Goal: Check status: Check status

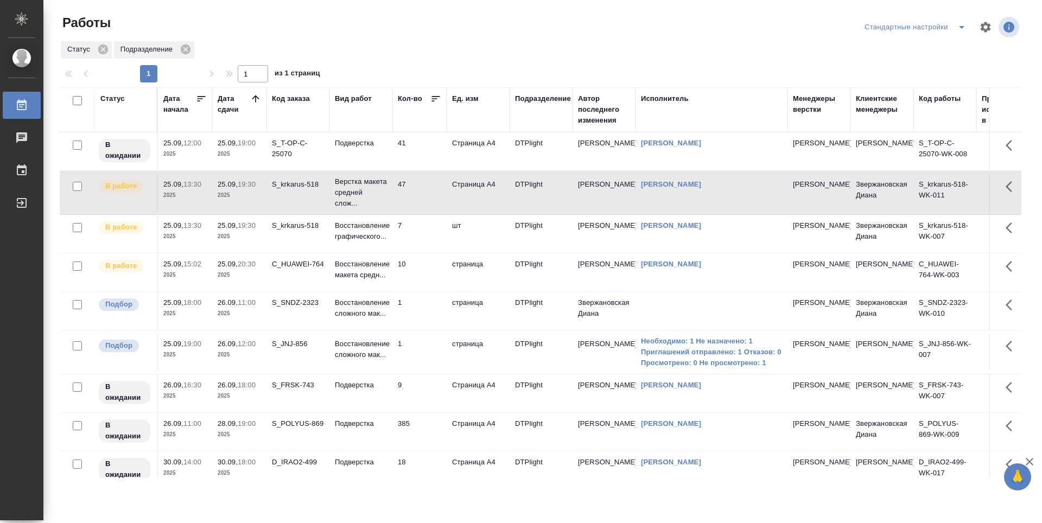
click at [420, 225] on td "7" at bounding box center [419, 234] width 54 height 38
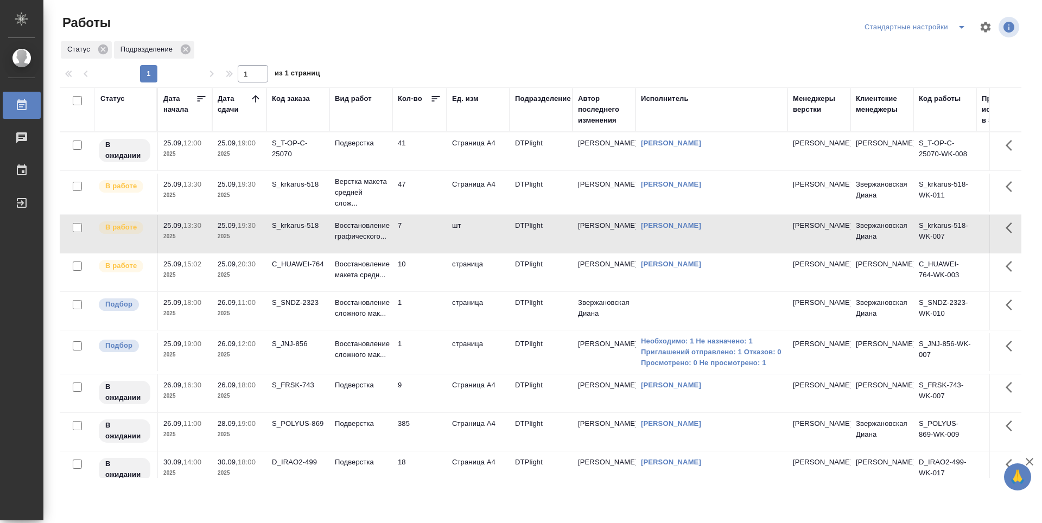
click at [427, 166] on td "41" at bounding box center [419, 151] width 54 height 38
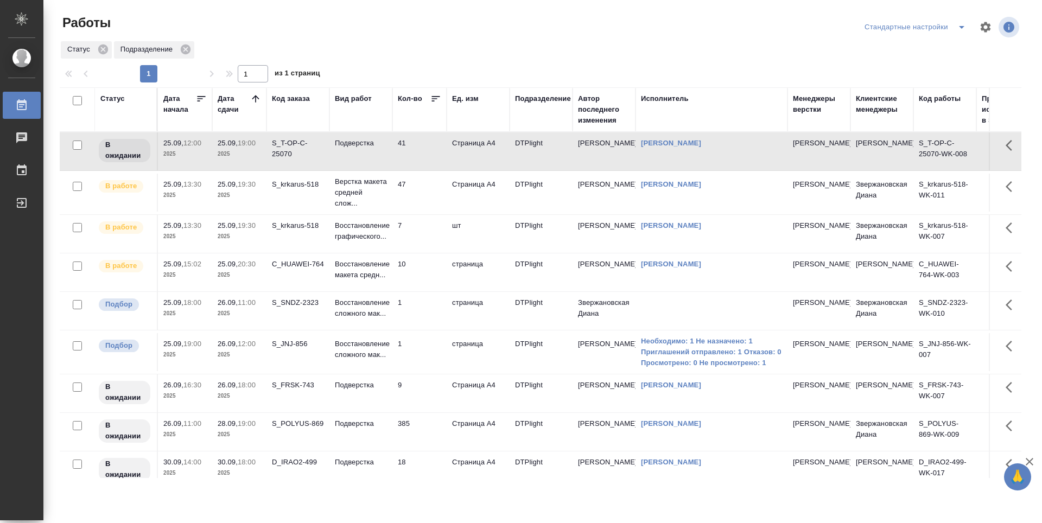
click at [423, 199] on td "47" at bounding box center [419, 193] width 54 height 38
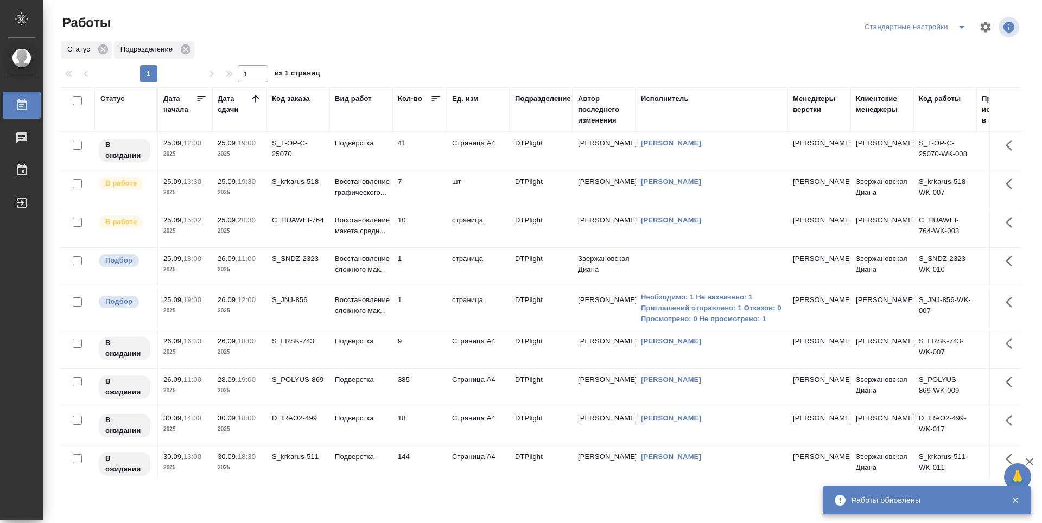
click at [422, 189] on td "7" at bounding box center [419, 190] width 54 height 38
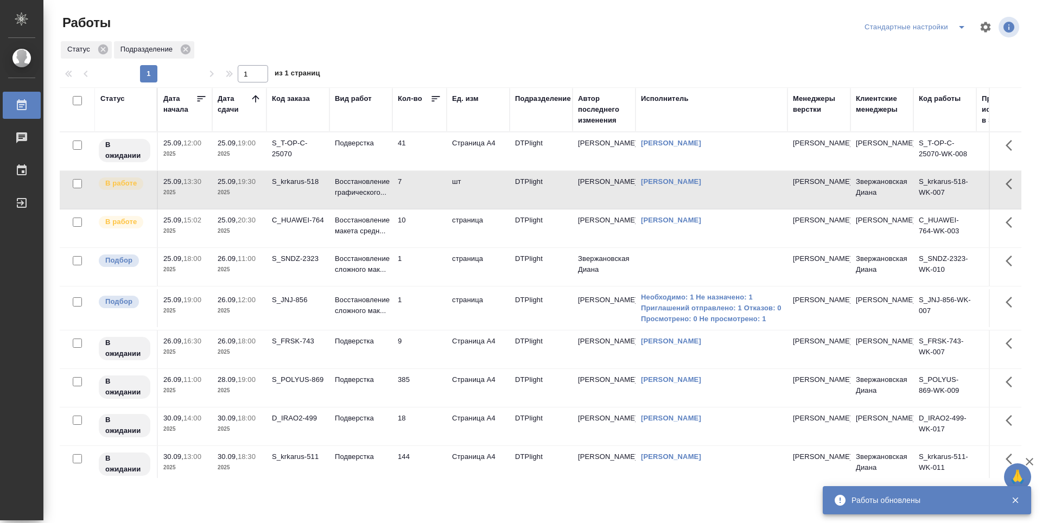
click at [422, 189] on td "7" at bounding box center [419, 190] width 54 height 38
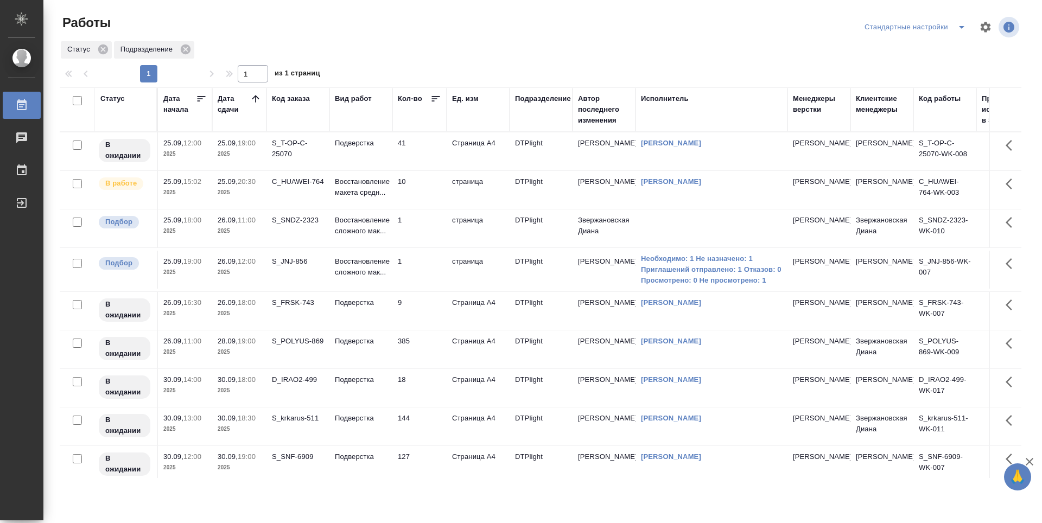
click at [418, 193] on td "10" at bounding box center [419, 190] width 54 height 38
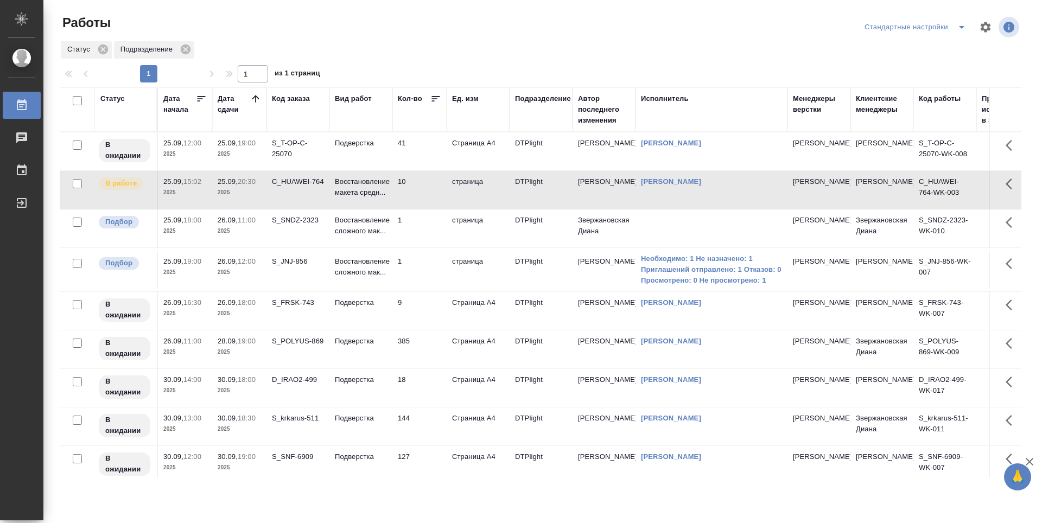
click at [429, 314] on td "9" at bounding box center [419, 311] width 54 height 38
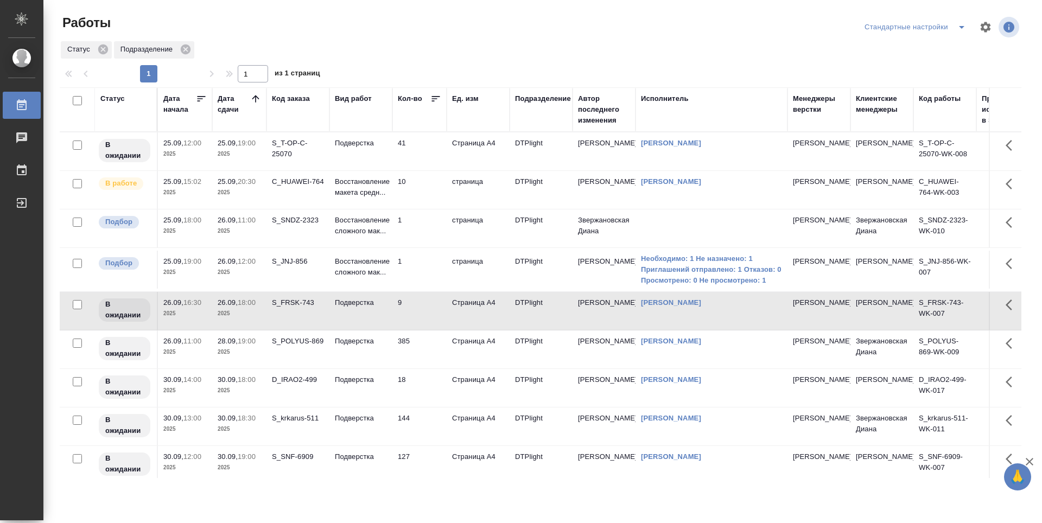
click at [423, 196] on td "10" at bounding box center [419, 190] width 54 height 38
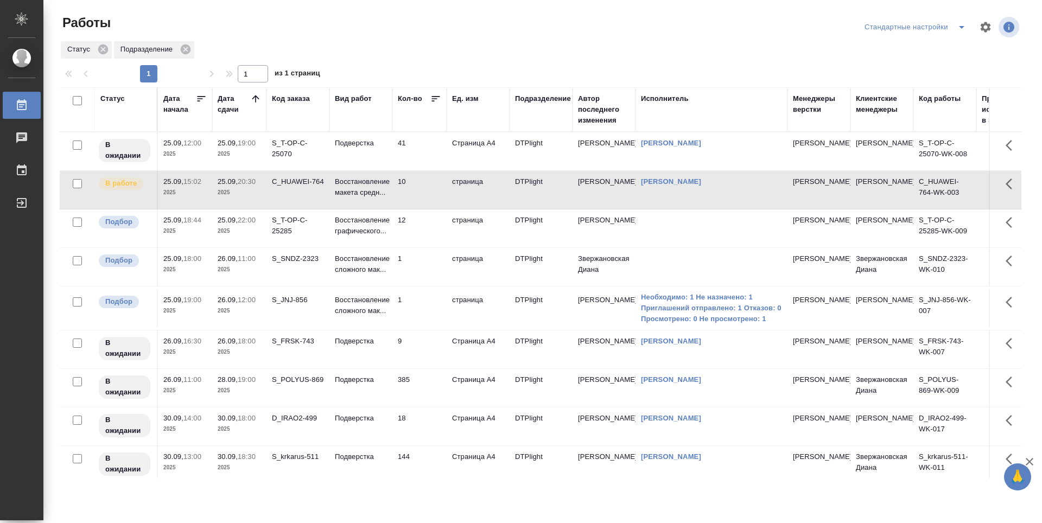
click at [431, 267] on td "1" at bounding box center [419, 267] width 54 height 38
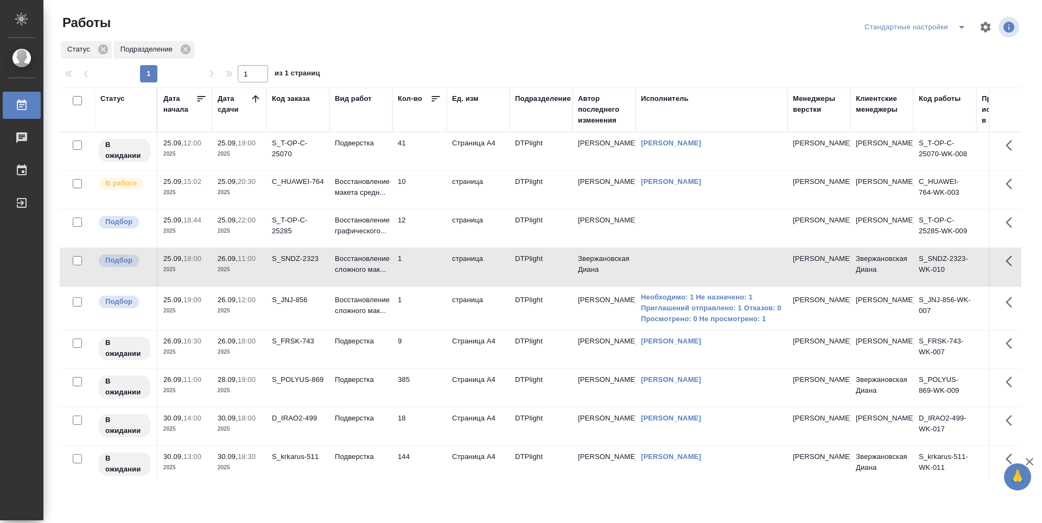
click at [425, 226] on td "12" at bounding box center [419, 228] width 54 height 38
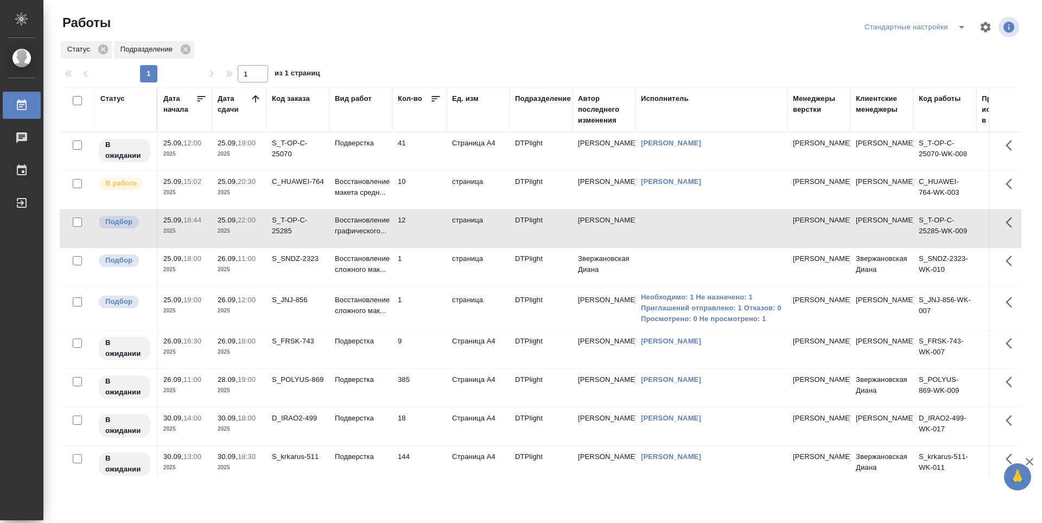
click at [425, 265] on td "1" at bounding box center [419, 267] width 54 height 38
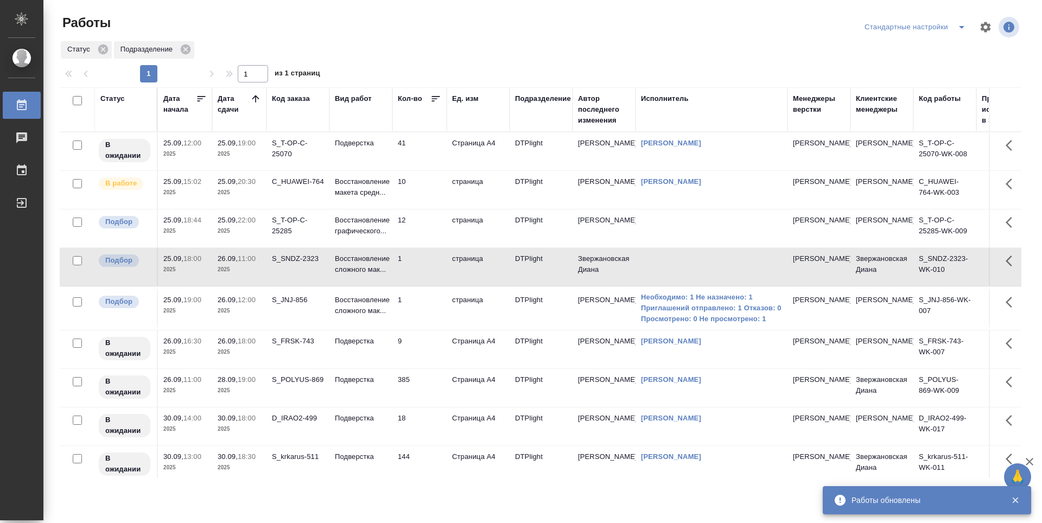
click at [419, 191] on td "10" at bounding box center [419, 190] width 54 height 38
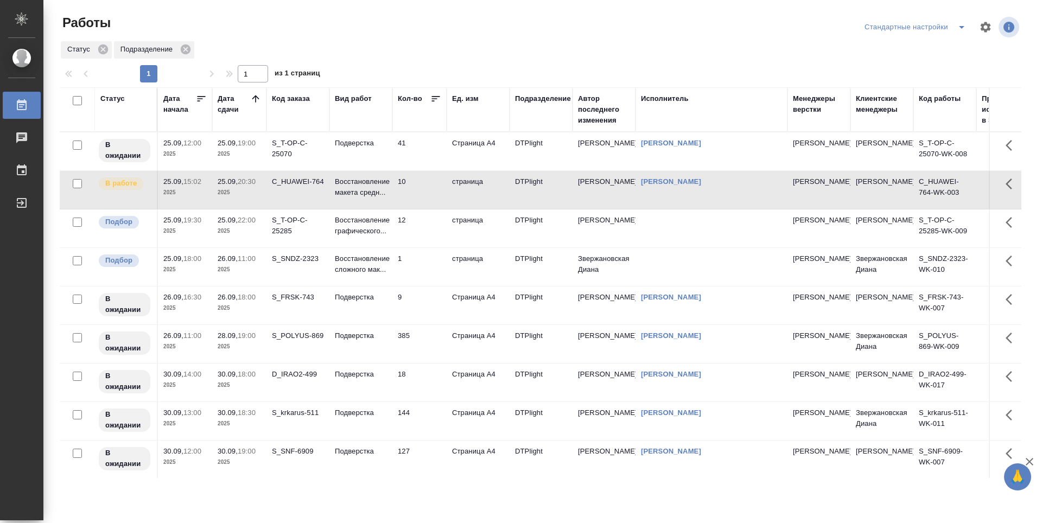
click at [429, 227] on td "12" at bounding box center [419, 228] width 54 height 38
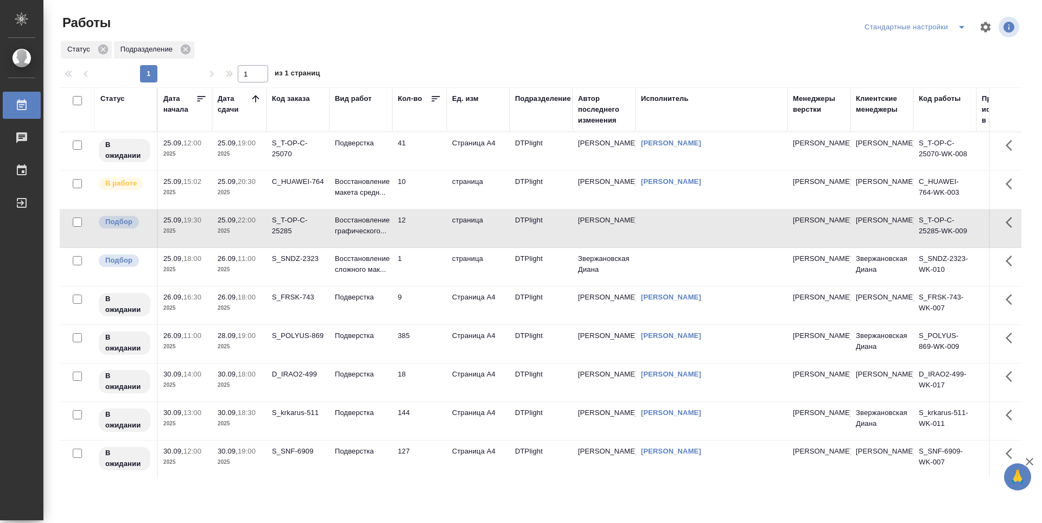
click at [431, 195] on td "10" at bounding box center [419, 190] width 54 height 38
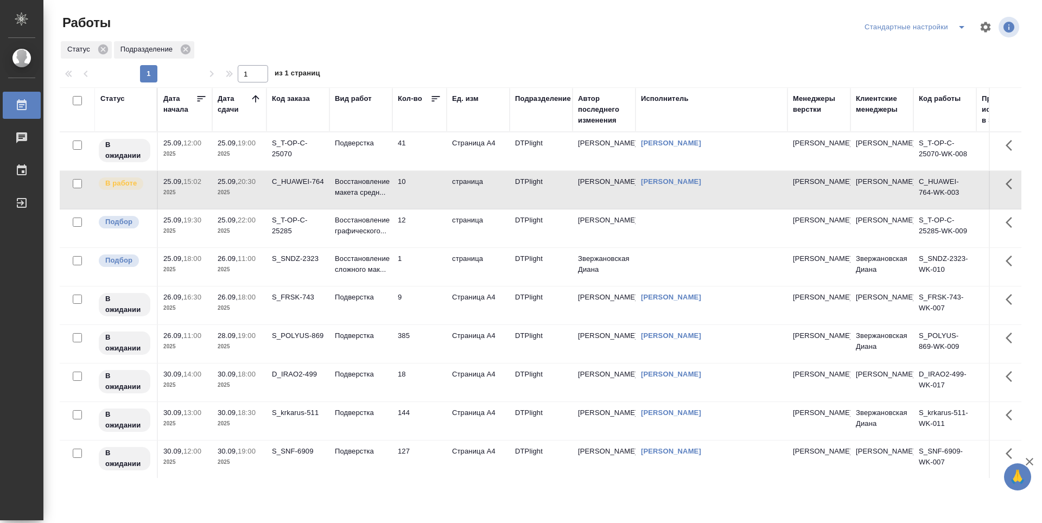
click at [425, 305] on td "9" at bounding box center [419, 305] width 54 height 38
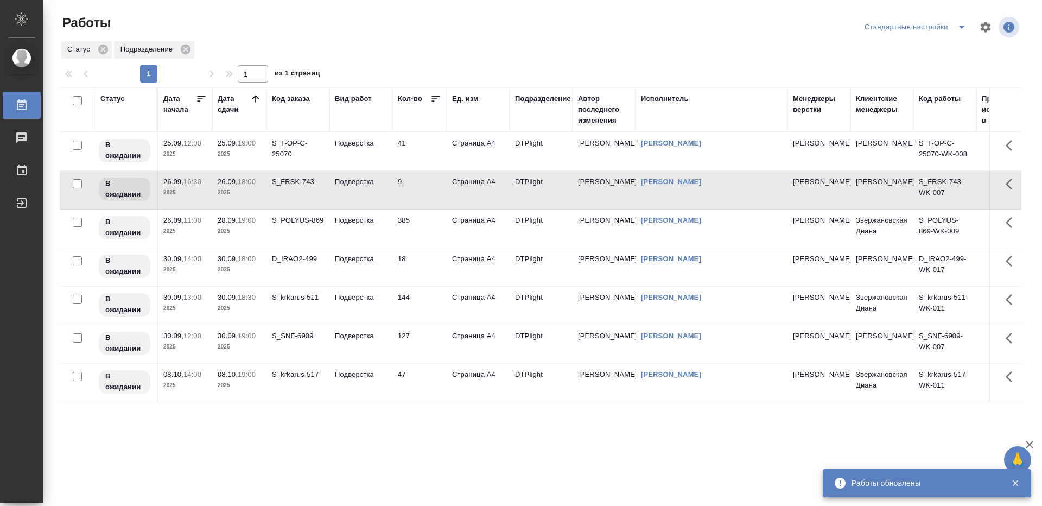
drag, startPoint x: 330, startPoint y: 423, endPoint x: 336, endPoint y: 425, distance: 6.1
click at [330, 423] on div "Статус Дата начала Дата сдачи Код заказа Вид работ Кол-во Ед. изм Подразделение…" at bounding box center [540, 282] width 961 height 391
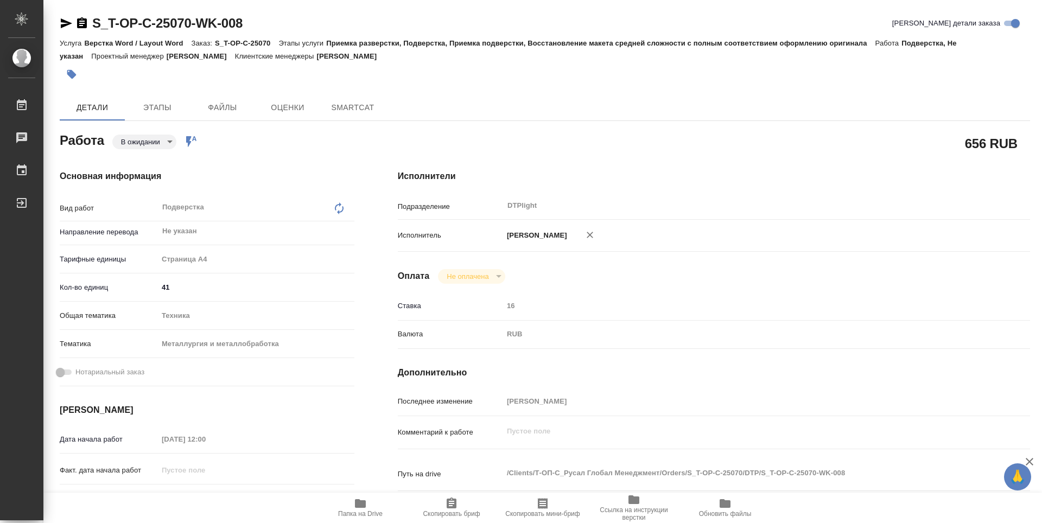
type textarea "x"
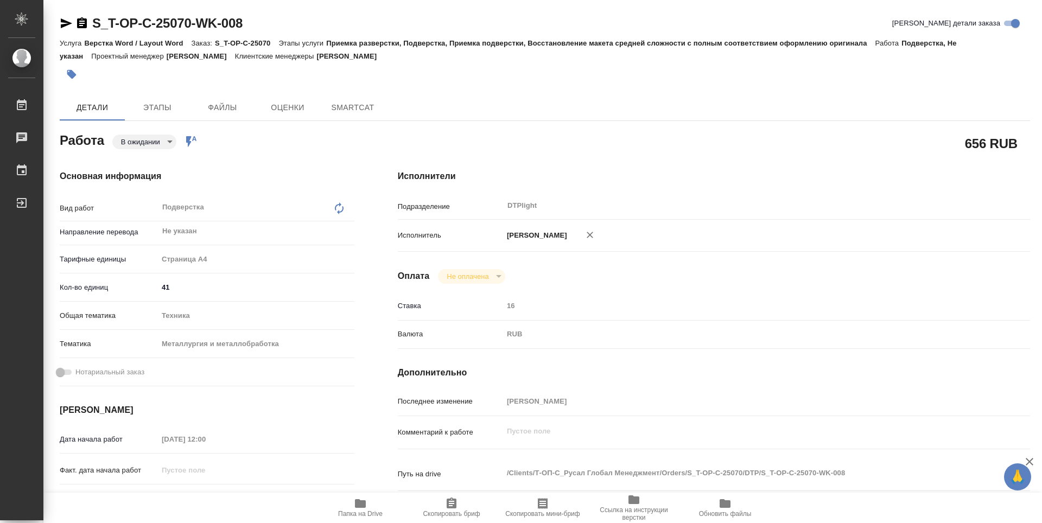
type textarea "x"
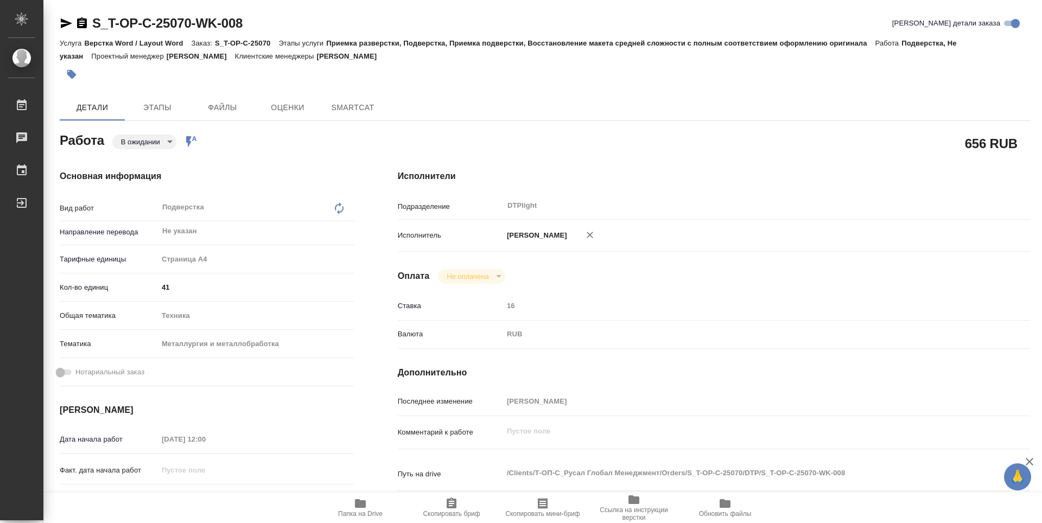
type textarea "x"
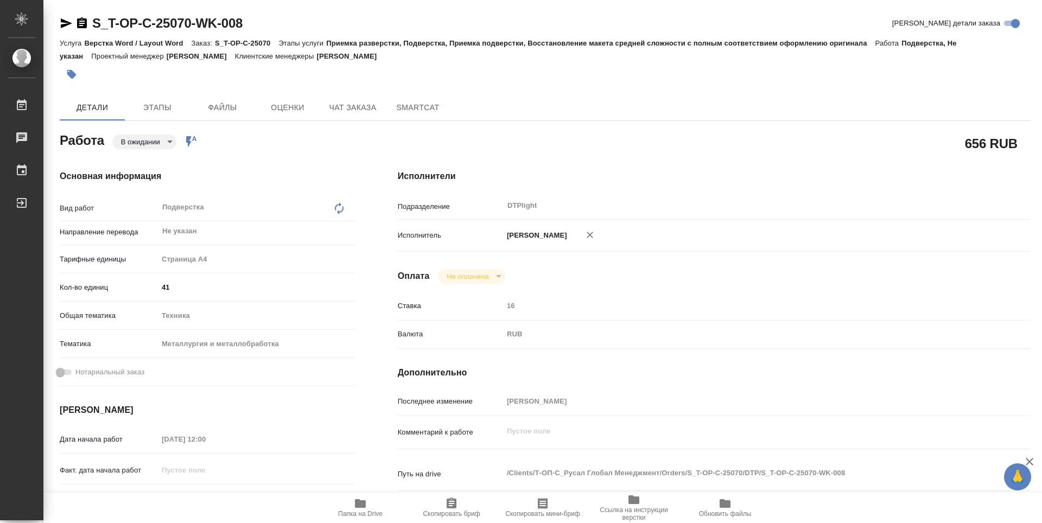
type textarea "x"
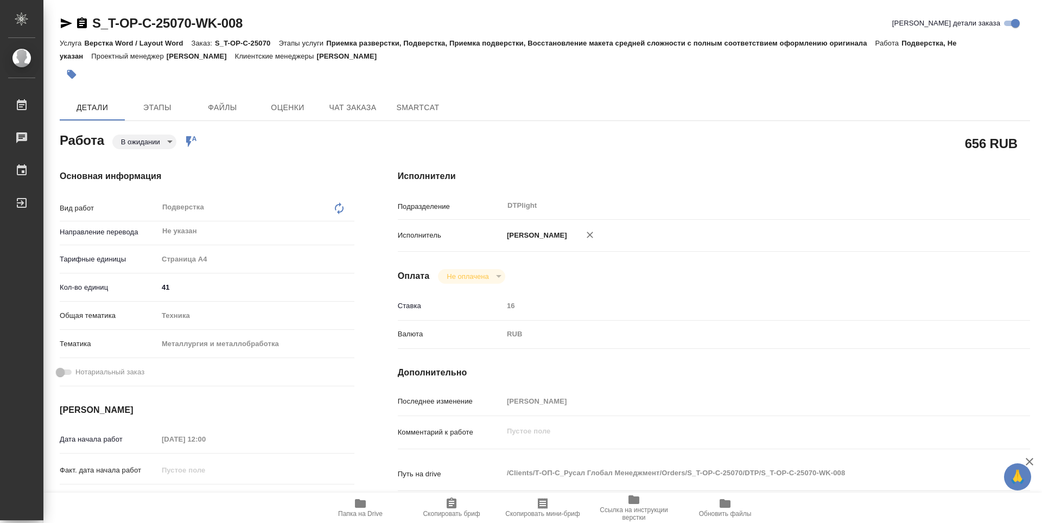
type textarea "x"
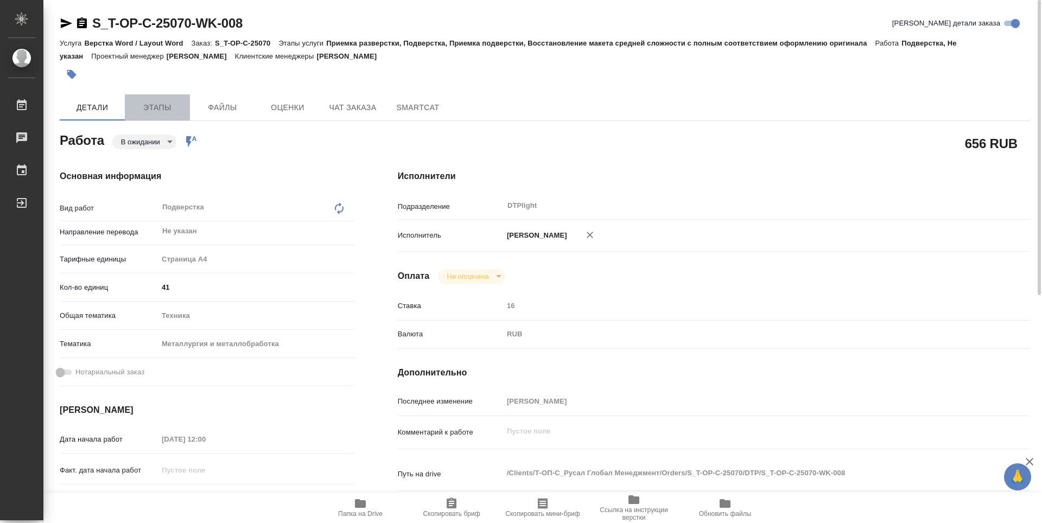
click at [157, 104] on span "Этапы" at bounding box center [157, 108] width 52 height 14
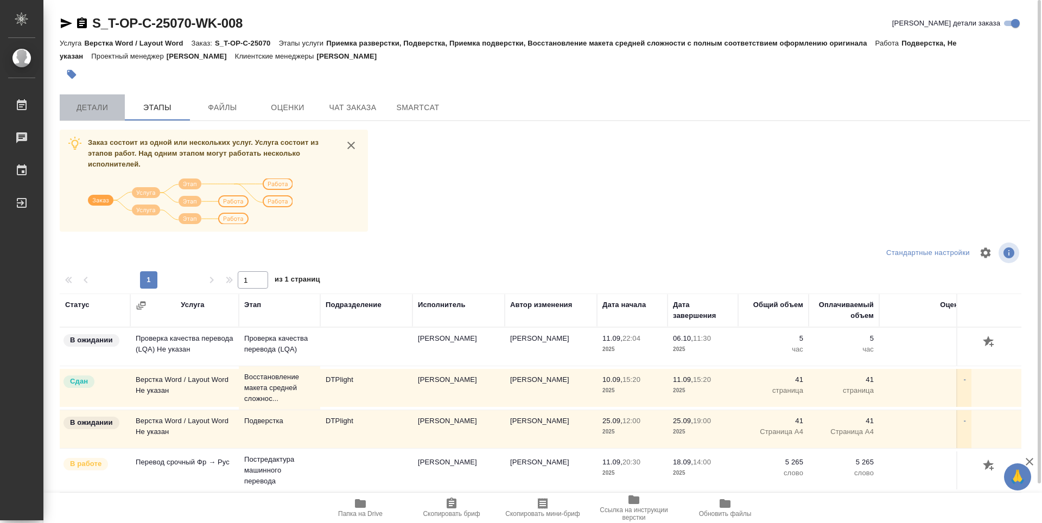
click at [98, 114] on span "Детали" at bounding box center [92, 108] width 52 height 14
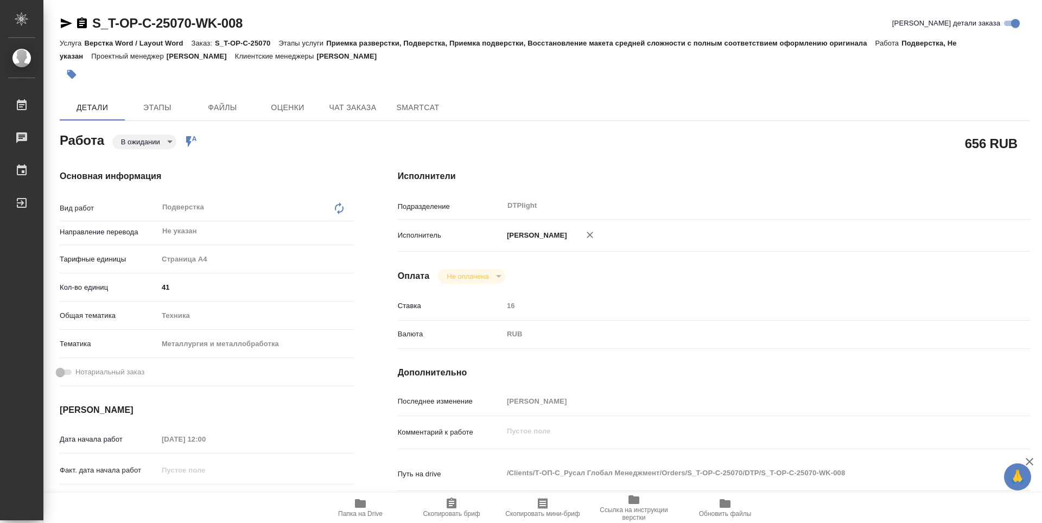
type textarea "x"
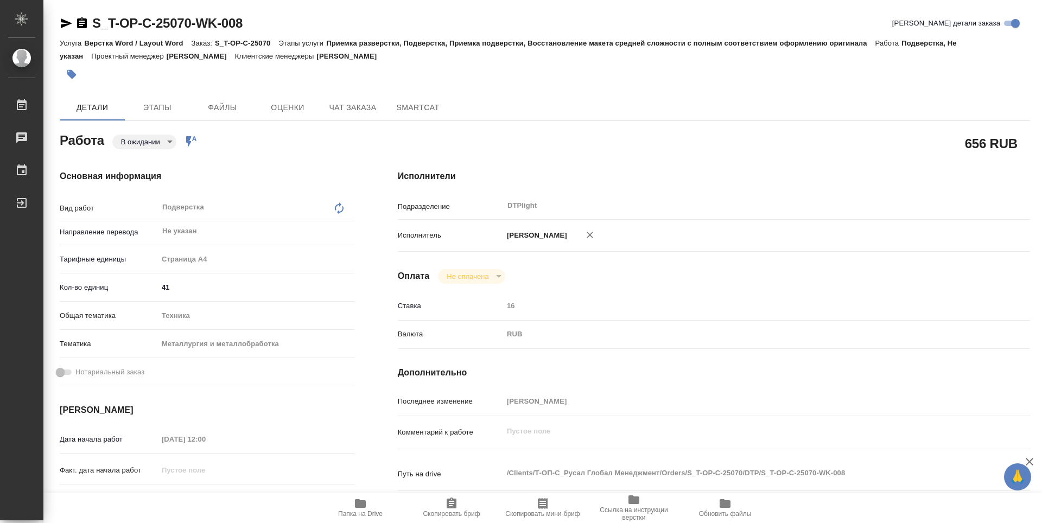
type textarea "x"
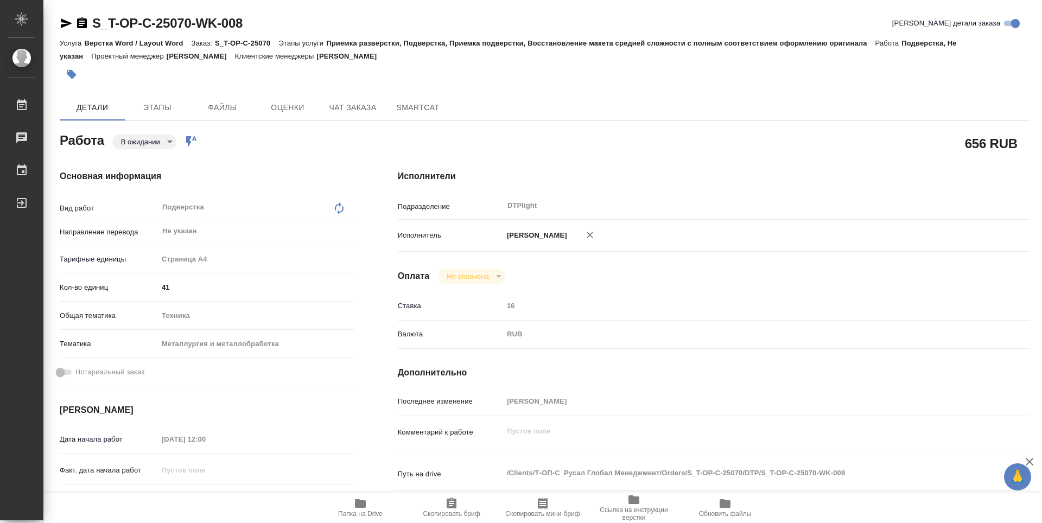
type textarea "x"
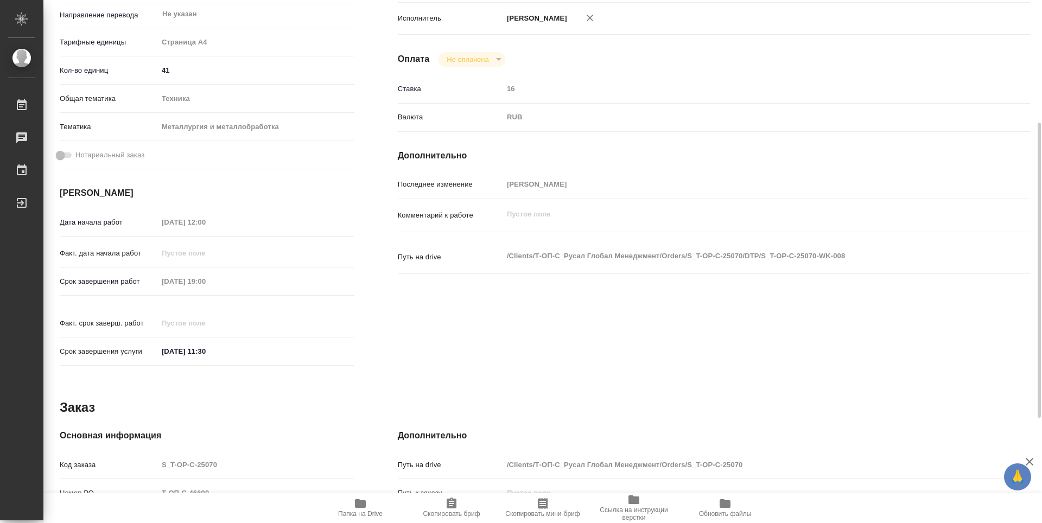
scroll to position [271, 0]
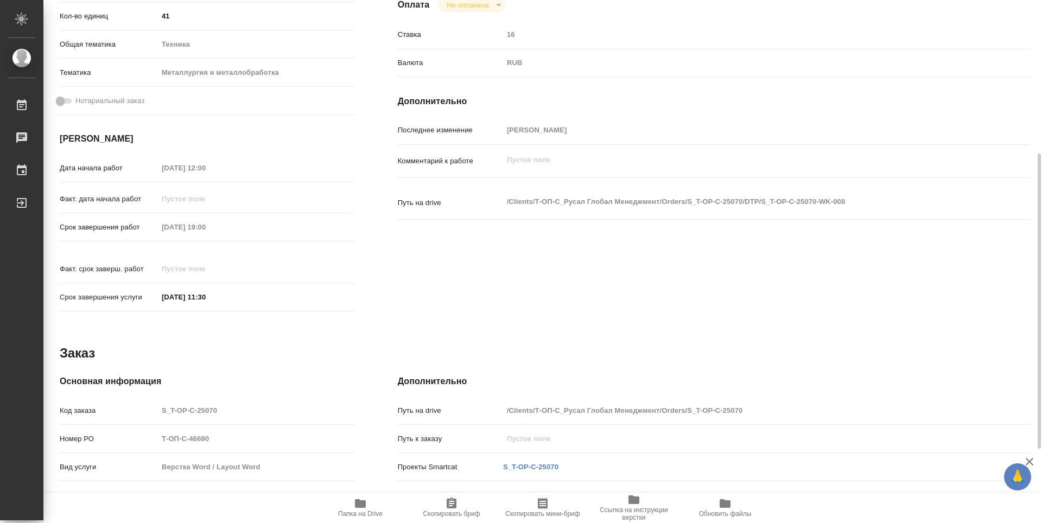
type textarea "x"
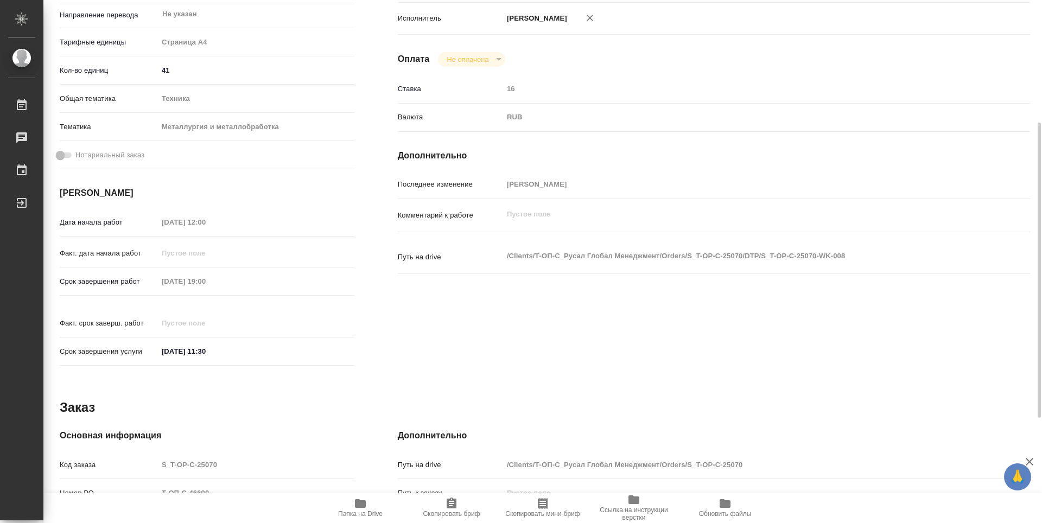
scroll to position [0, 0]
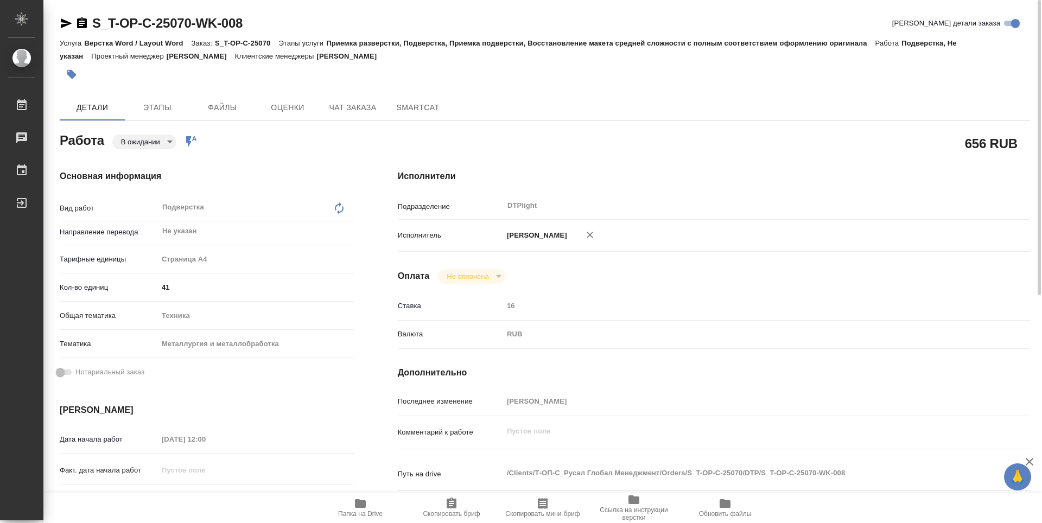
type textarea "x"
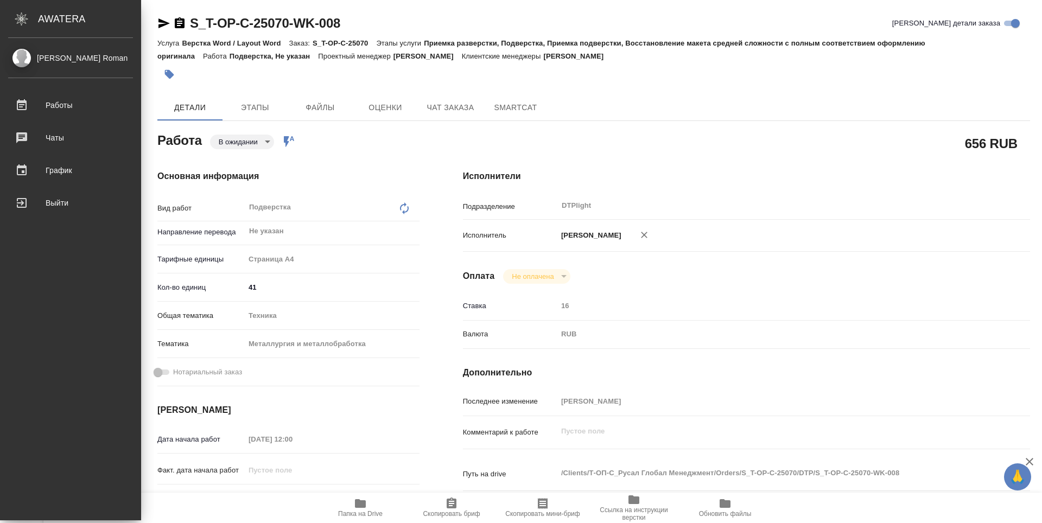
type textarea "x"
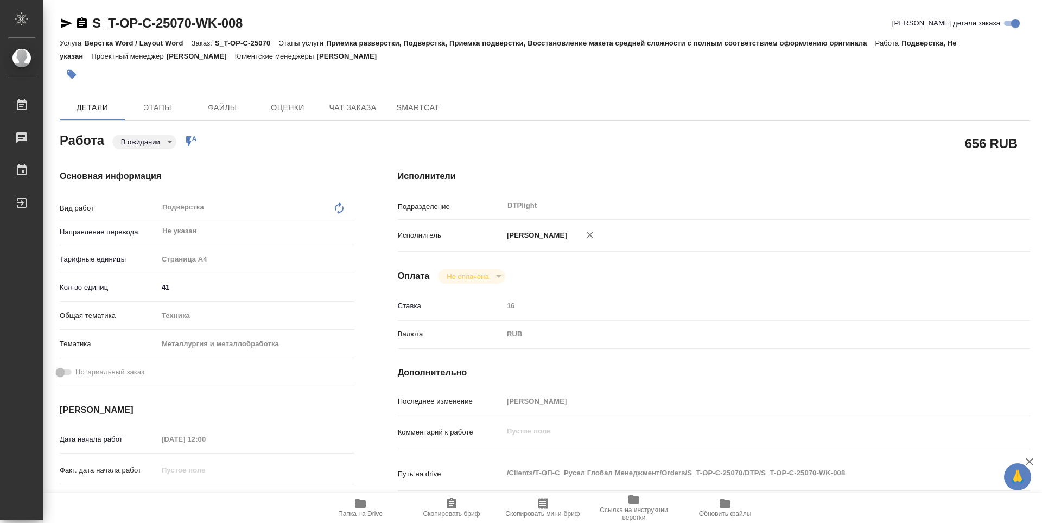
click at [74, 25] on div at bounding box center [74, 23] width 29 height 13
click at [341, 28] on div "S_T-OP-C-25070-WK-008 Кратко детали заказа" at bounding box center [545, 23] width 970 height 17
click at [67, 19] on icon "button" at bounding box center [66, 23] width 13 height 13
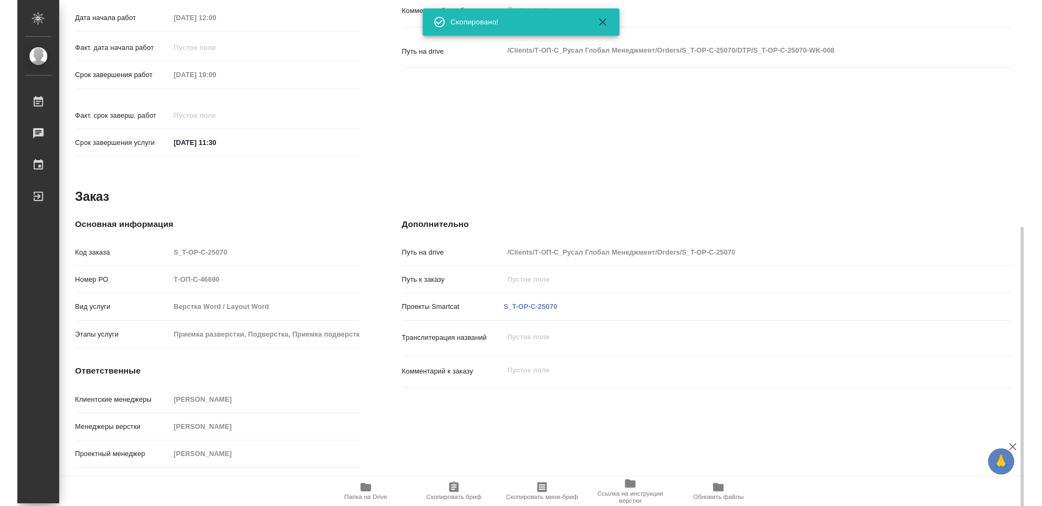
scroll to position [427, 0]
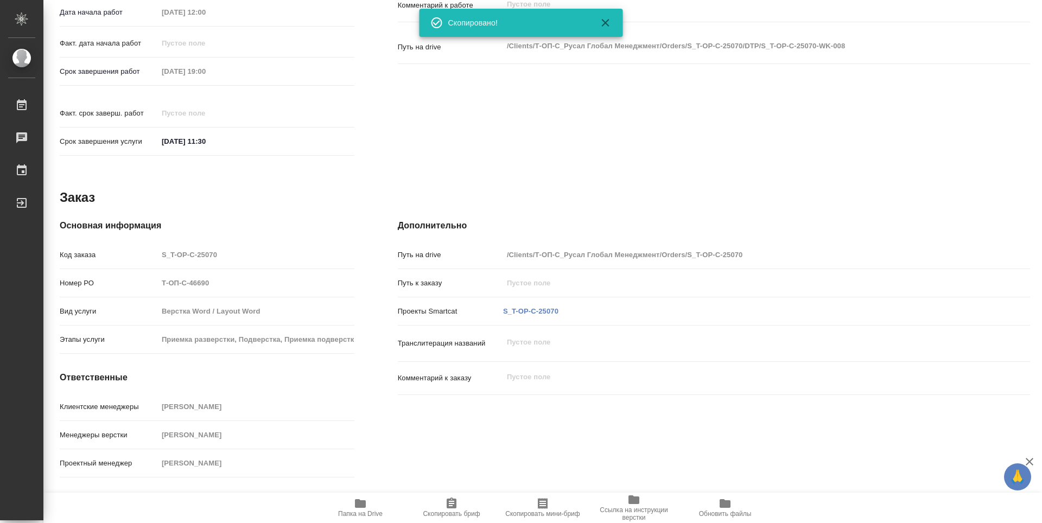
type textarea "x"
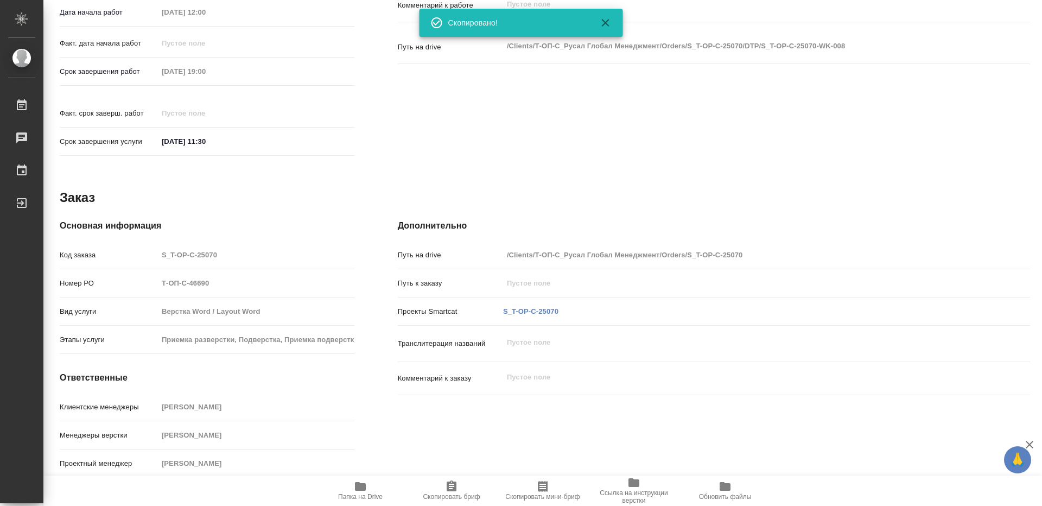
type textarea "x"
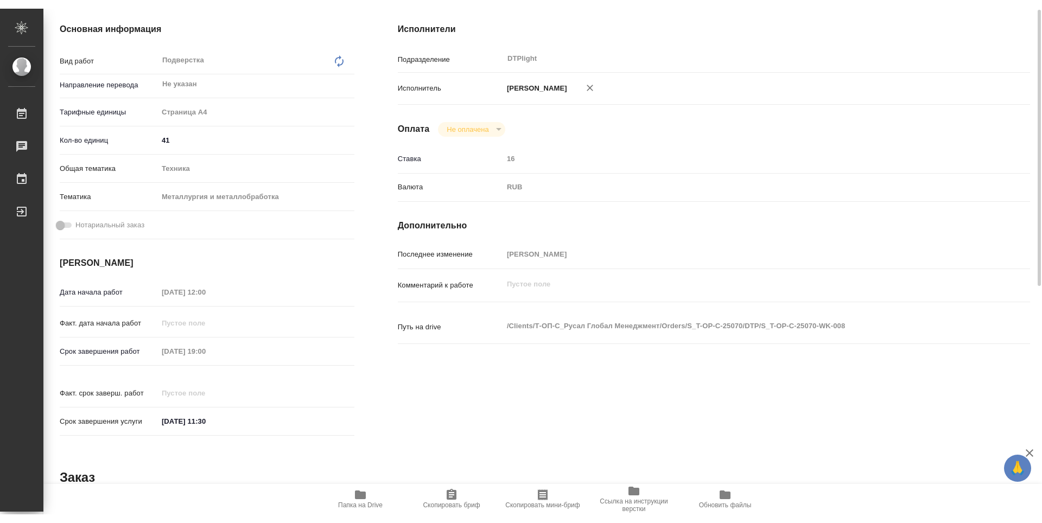
scroll to position [101, 0]
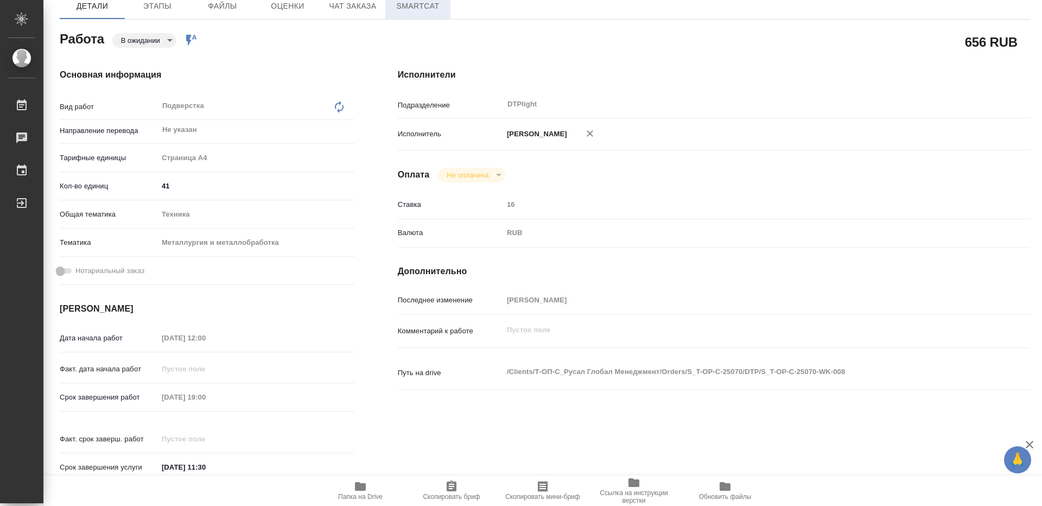
type textarea "x"
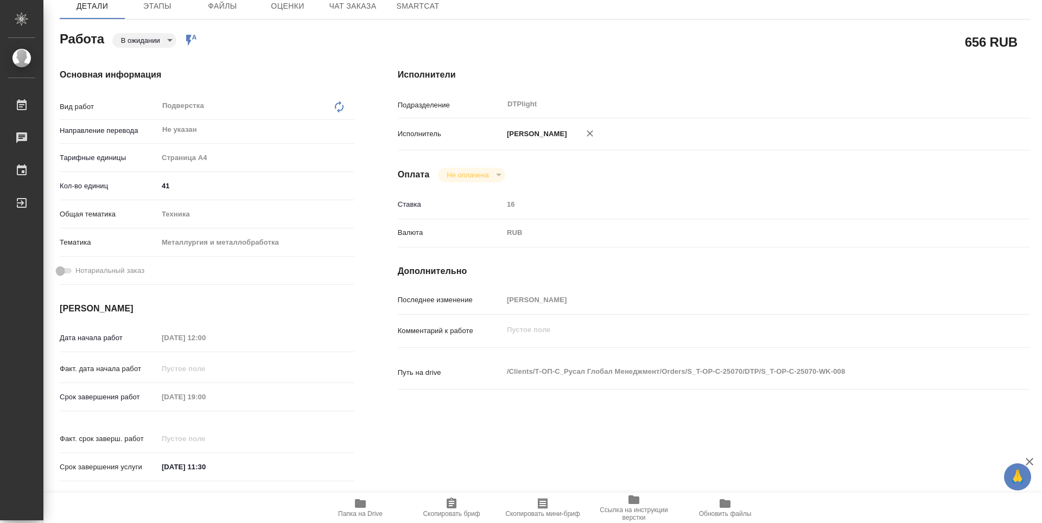
type textarea "x"
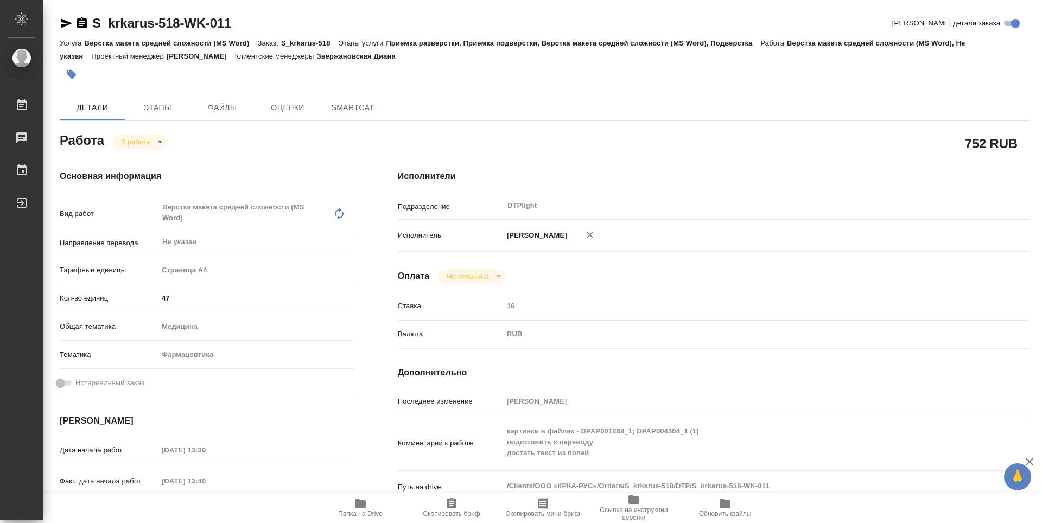
type textarea "x"
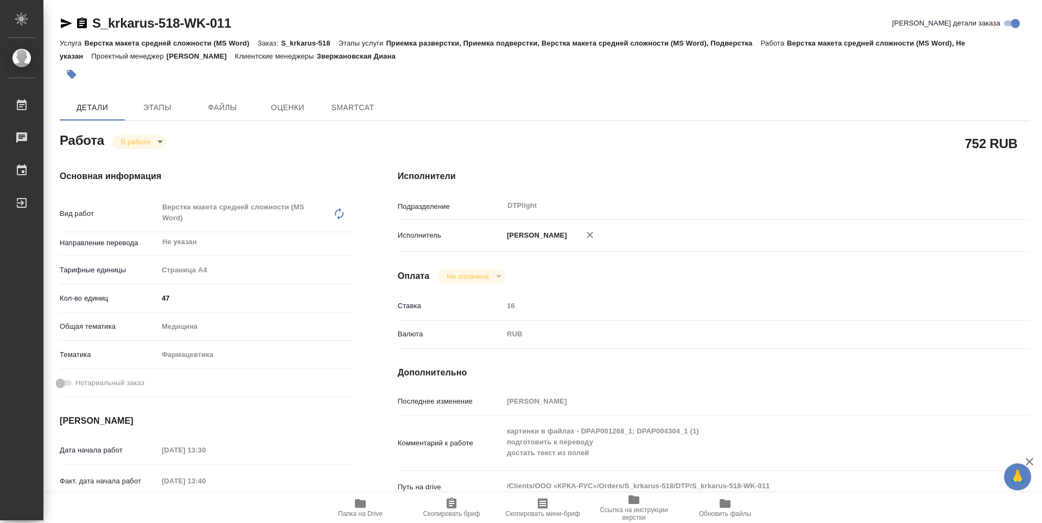
type textarea "x"
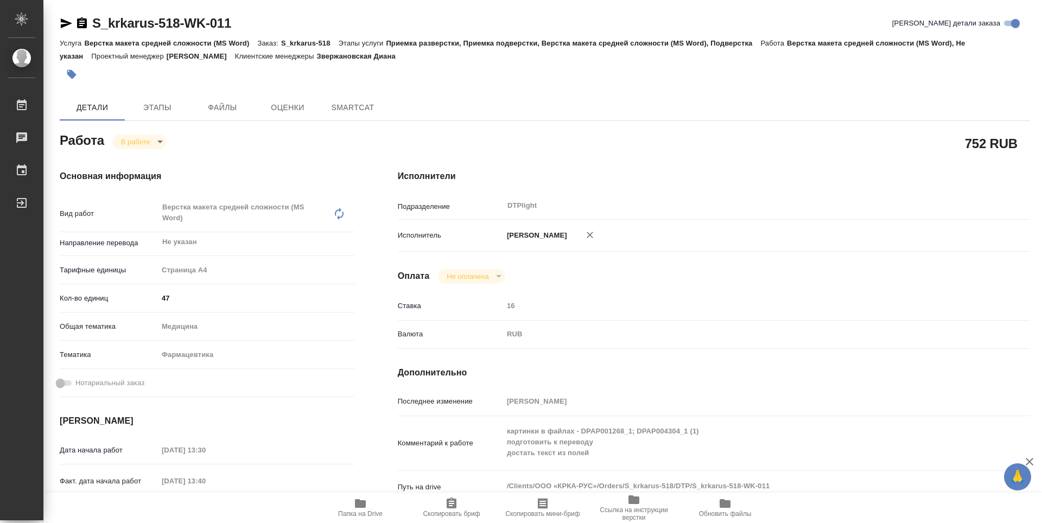
type textarea "x"
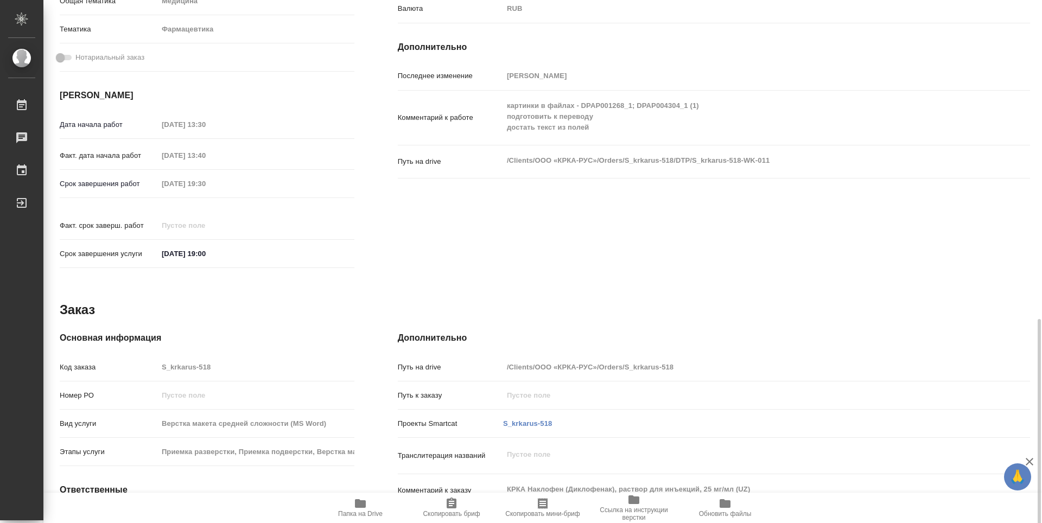
scroll to position [413, 0]
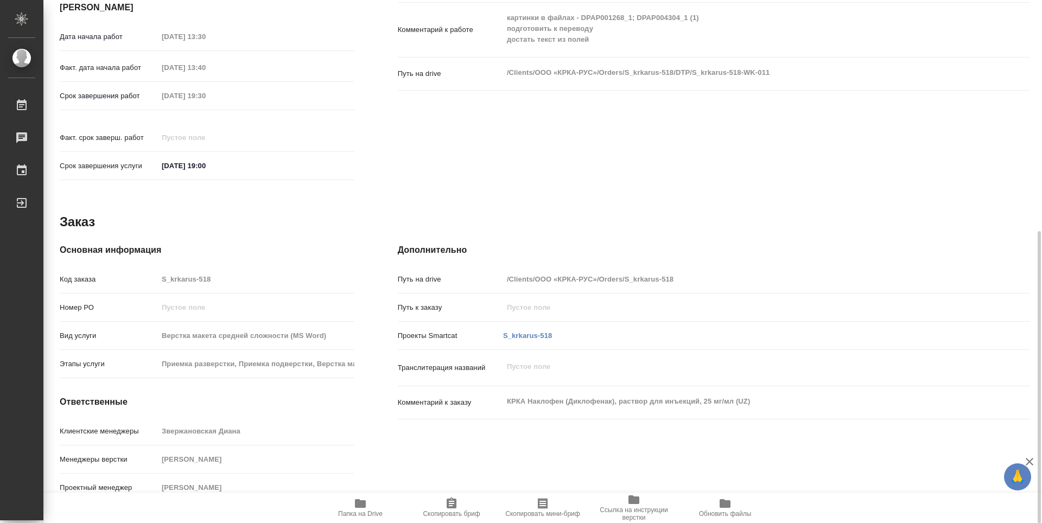
type textarea "x"
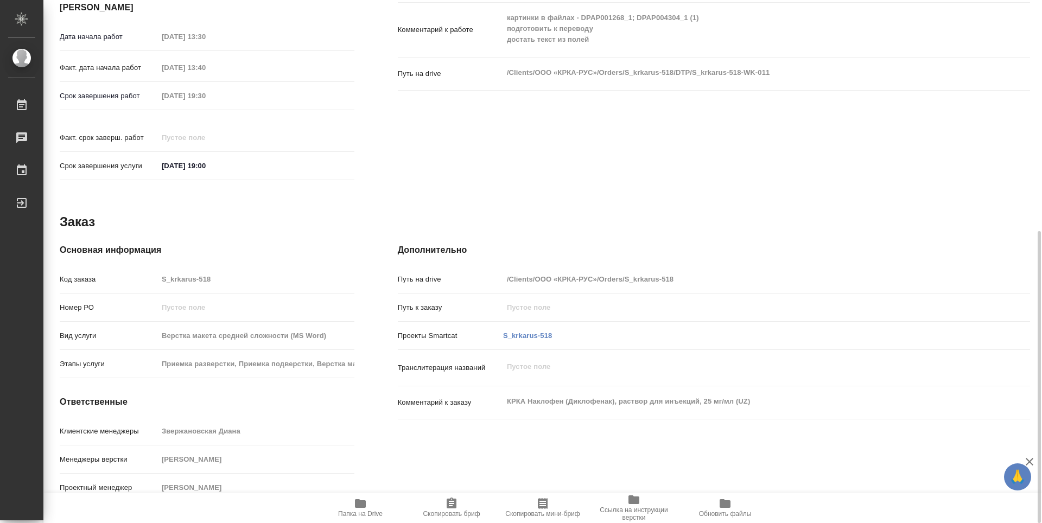
click at [357, 508] on icon "button" at bounding box center [360, 503] width 11 height 9
type textarea "x"
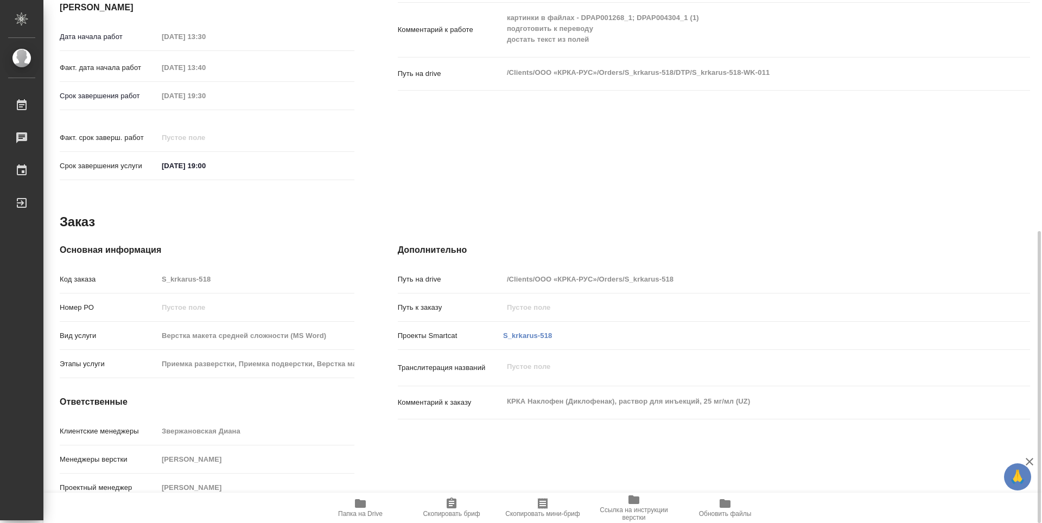
type textarea "x"
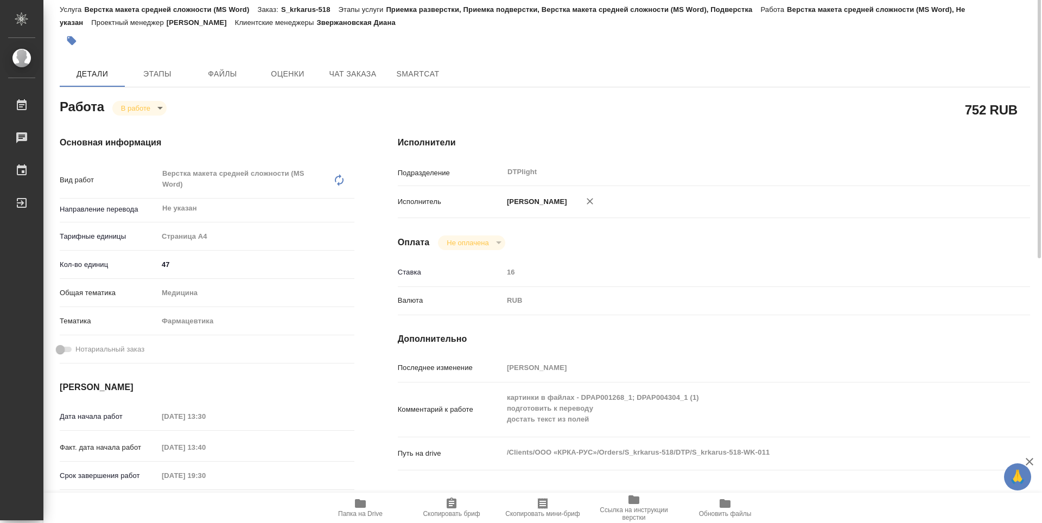
scroll to position [0, 0]
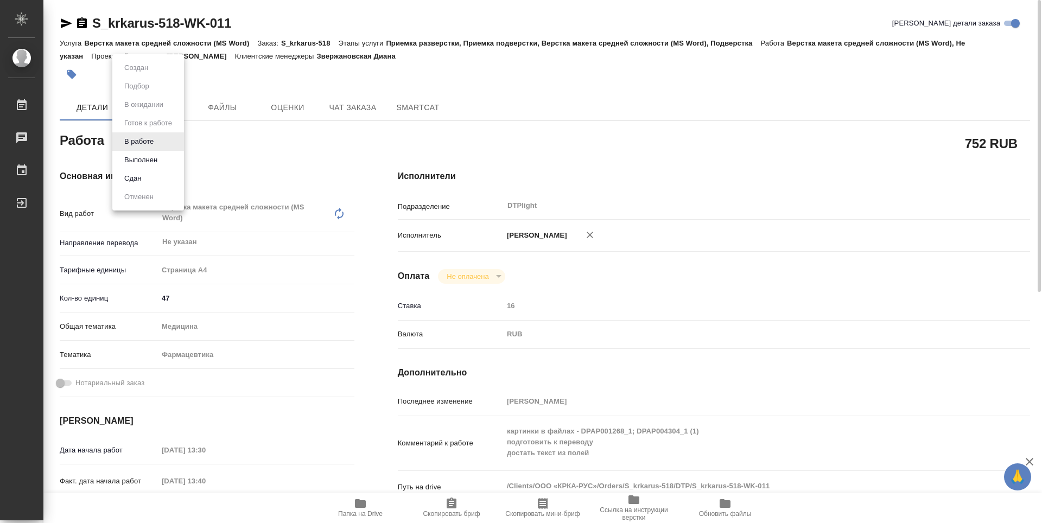
click at [156, 142] on body "🙏 .cls-1 fill:#fff; AWATERA Guselnikov Roman Работы 0 Чаты График Выйти S_krkar…" at bounding box center [521, 261] width 1042 height 523
click at [144, 156] on button "Выполнен" at bounding box center [141, 160] width 40 height 12
type textarea "x"
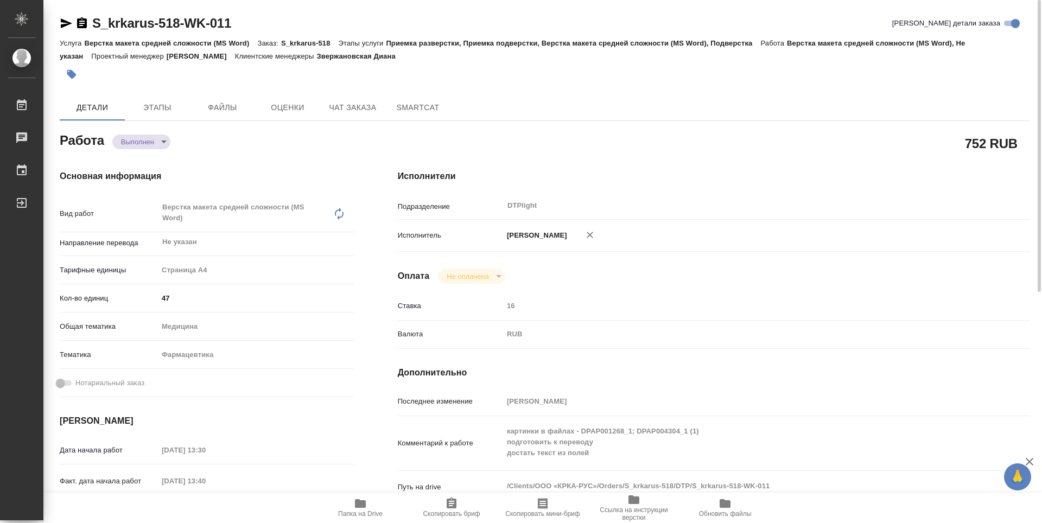
type textarea "x"
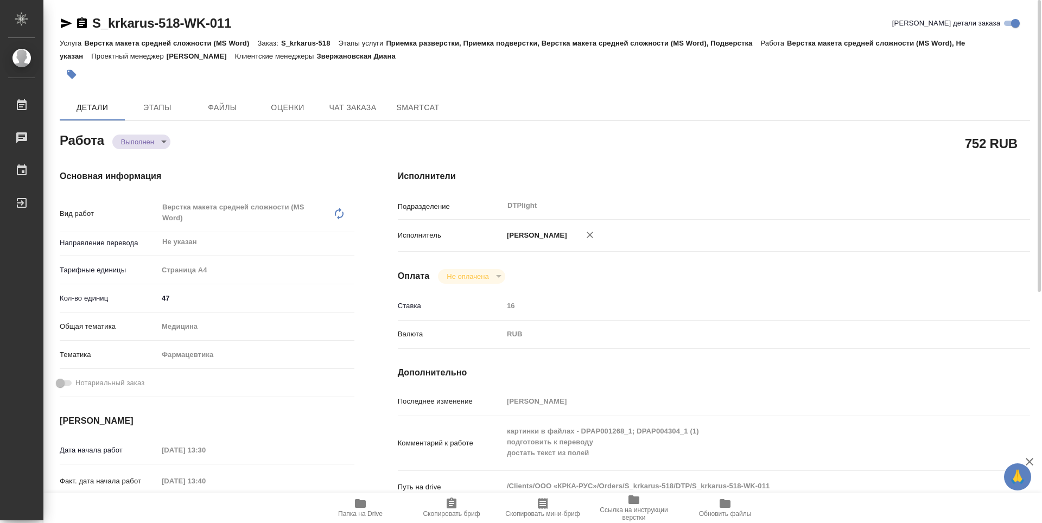
type textarea "x"
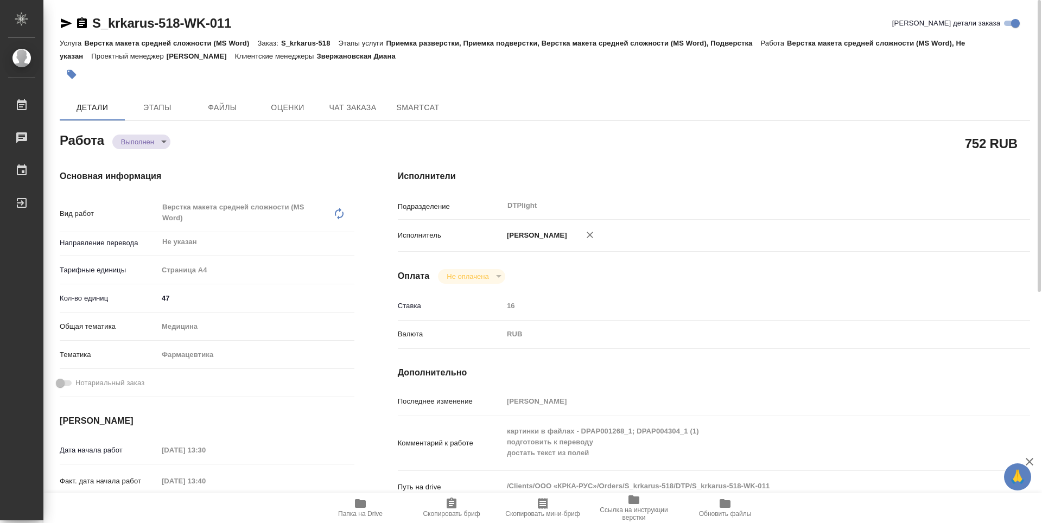
type textarea "x"
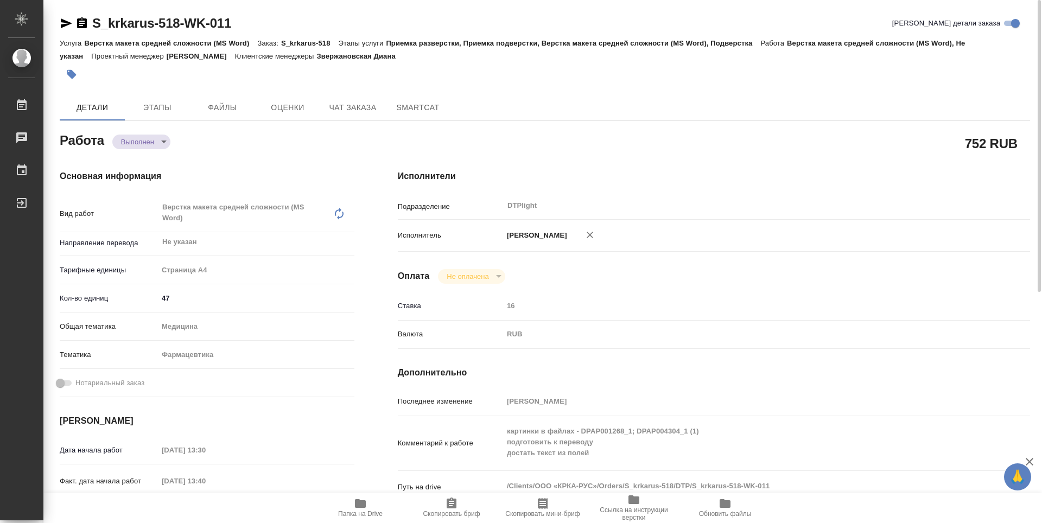
type textarea "x"
click at [82, 24] on icon "button" at bounding box center [82, 22] width 10 height 11
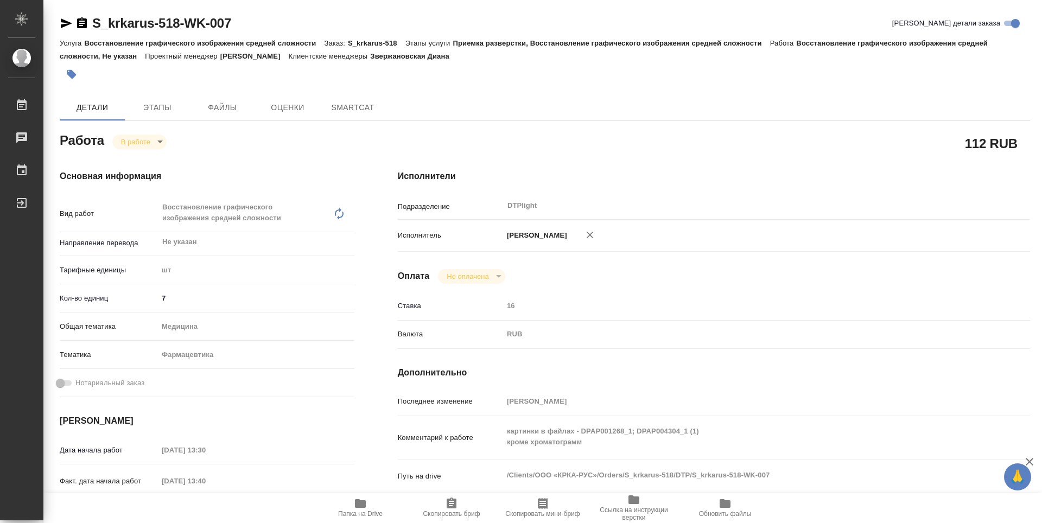
type textarea "x"
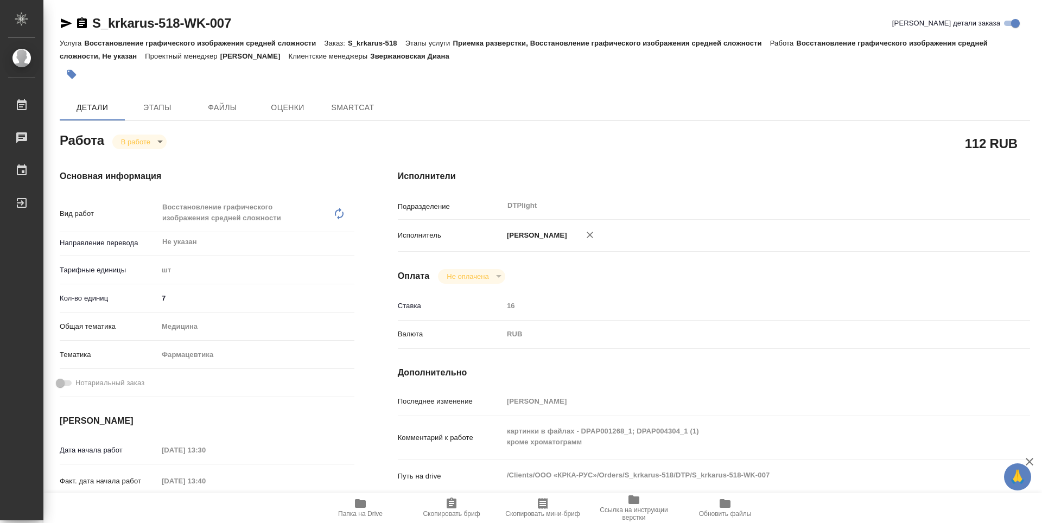
type textarea "x"
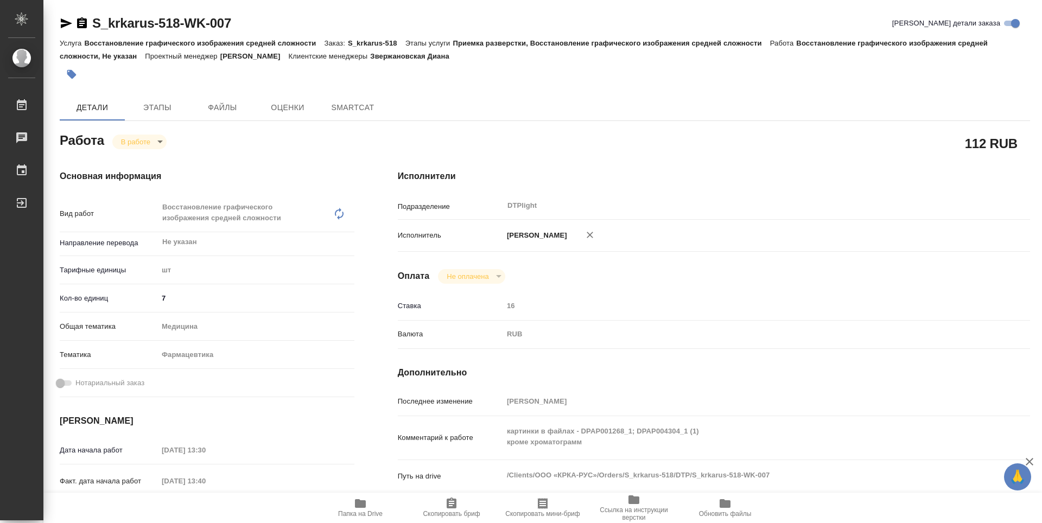
type textarea "x"
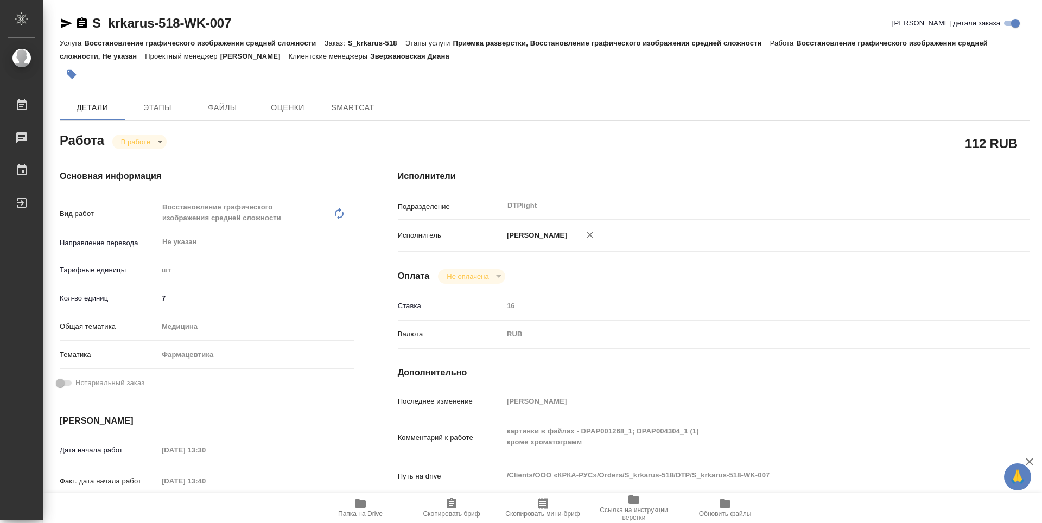
type textarea "x"
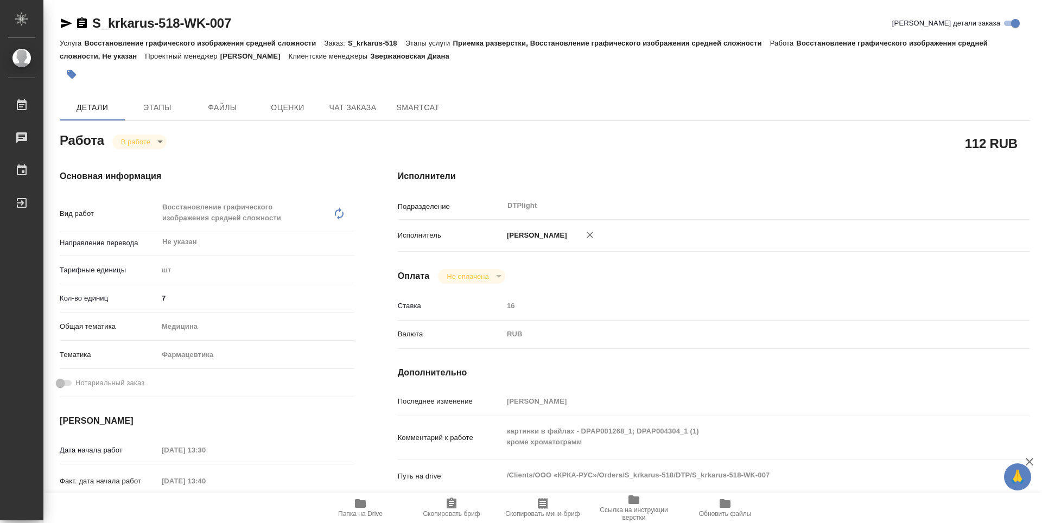
type textarea "x"
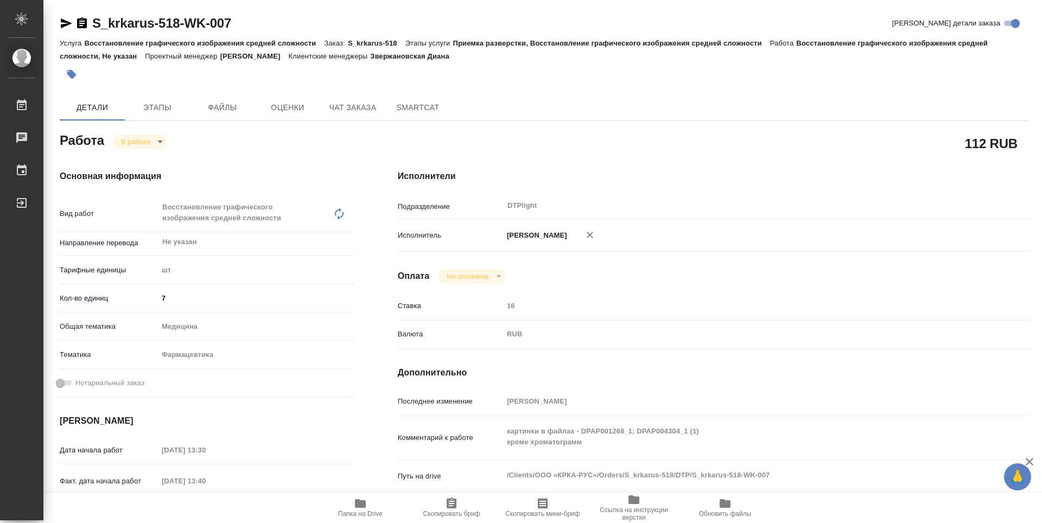
click at [158, 143] on body "🙏 .cls-1 fill:#fff; AWATERA Guselnikov Roman Работы Чаты График Выйти S_krkarus…" at bounding box center [521, 261] width 1042 height 523
type textarea "x"
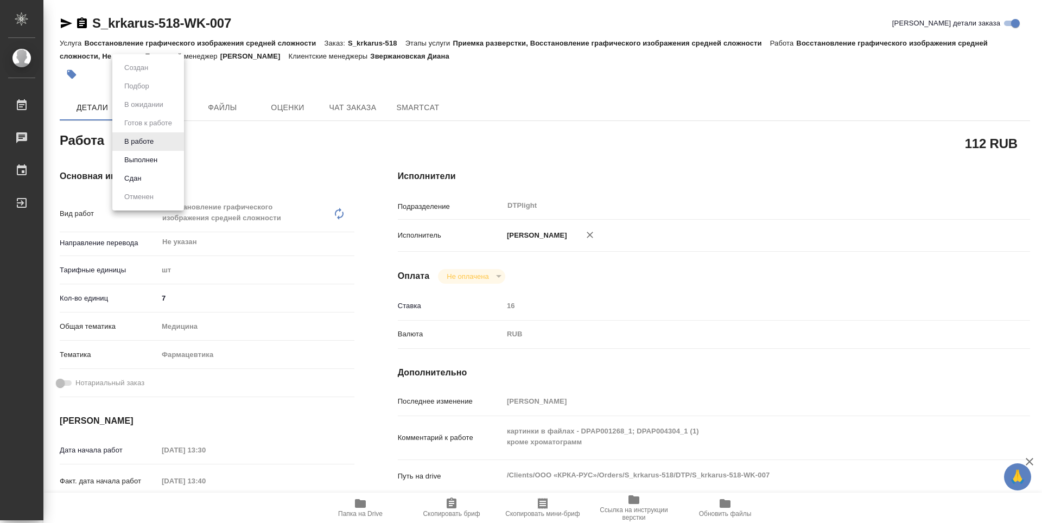
type textarea "x"
click at [142, 159] on button "Выполнен" at bounding box center [141, 160] width 40 height 12
type textarea "x"
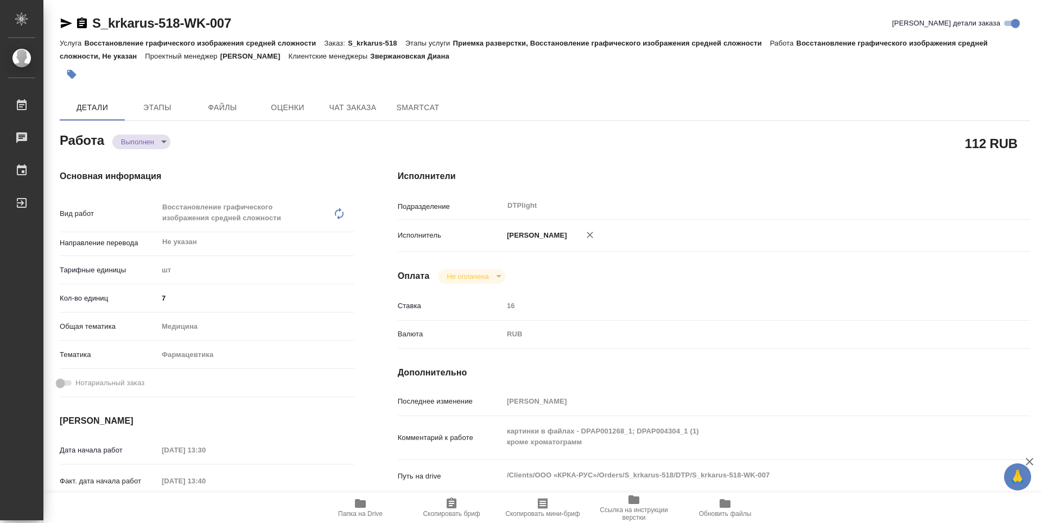
type textarea "x"
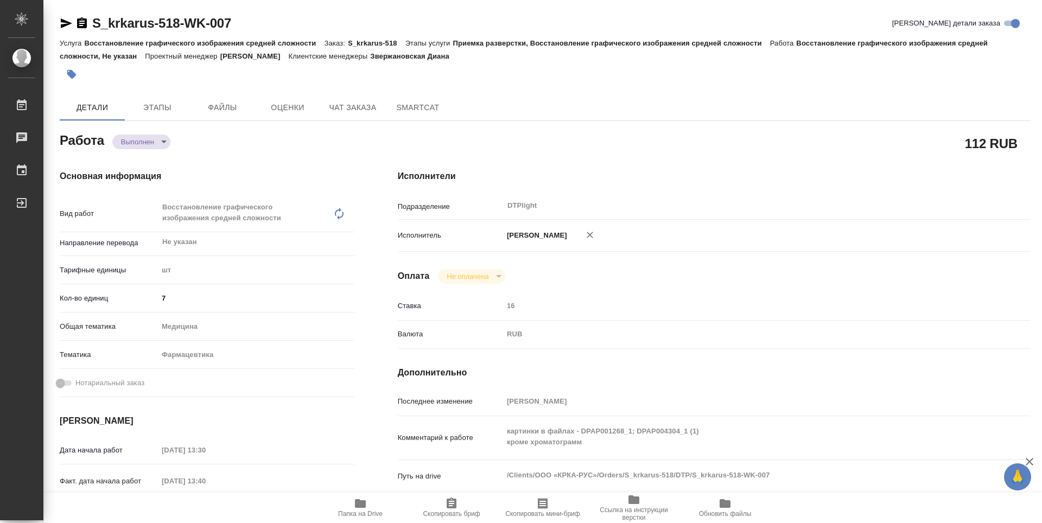
type textarea "x"
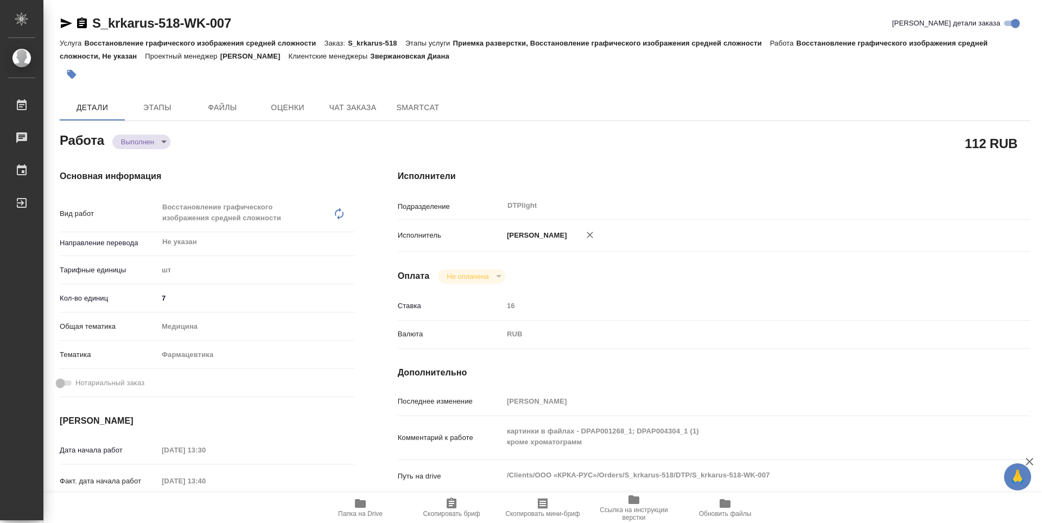
type textarea "x"
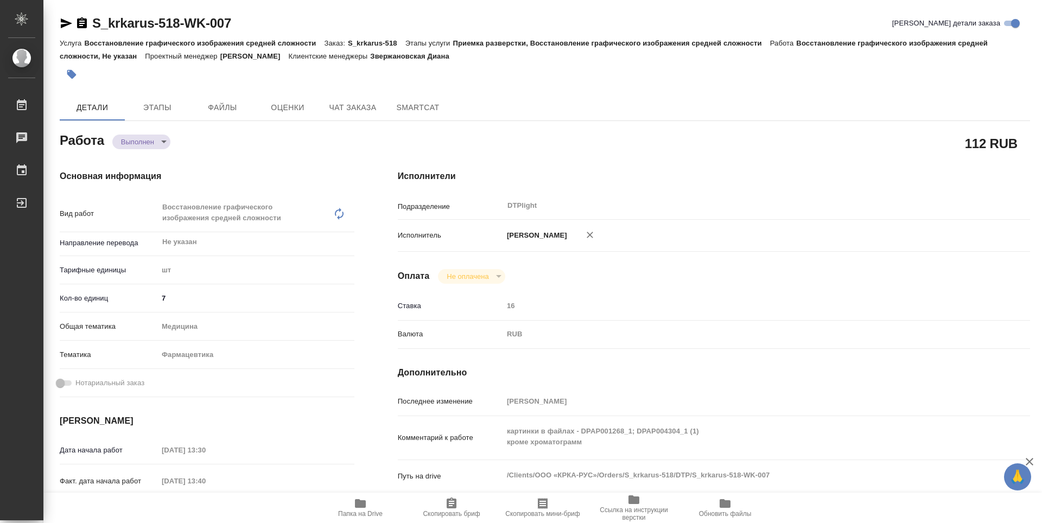
type textarea "x"
click at [83, 24] on icon "button" at bounding box center [82, 22] width 10 height 11
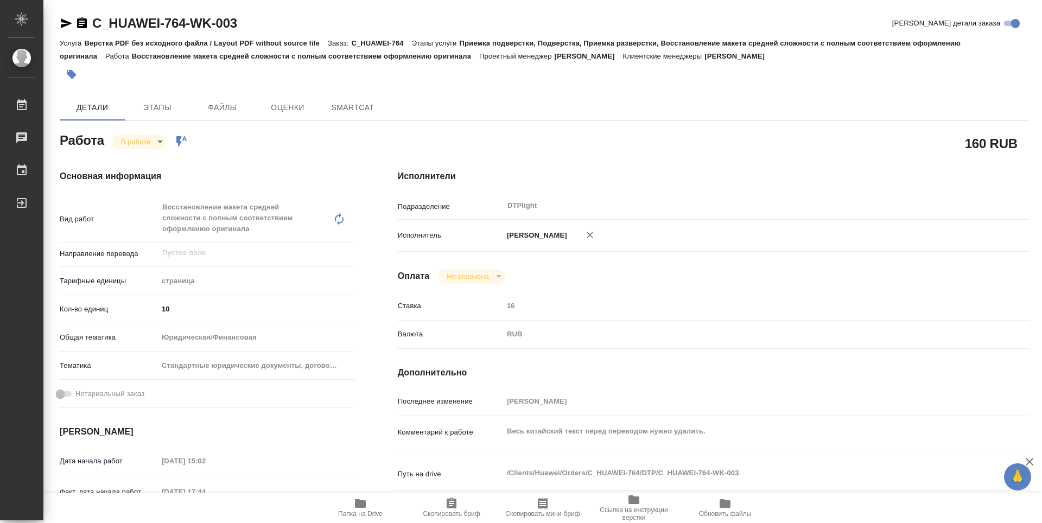
type textarea "x"
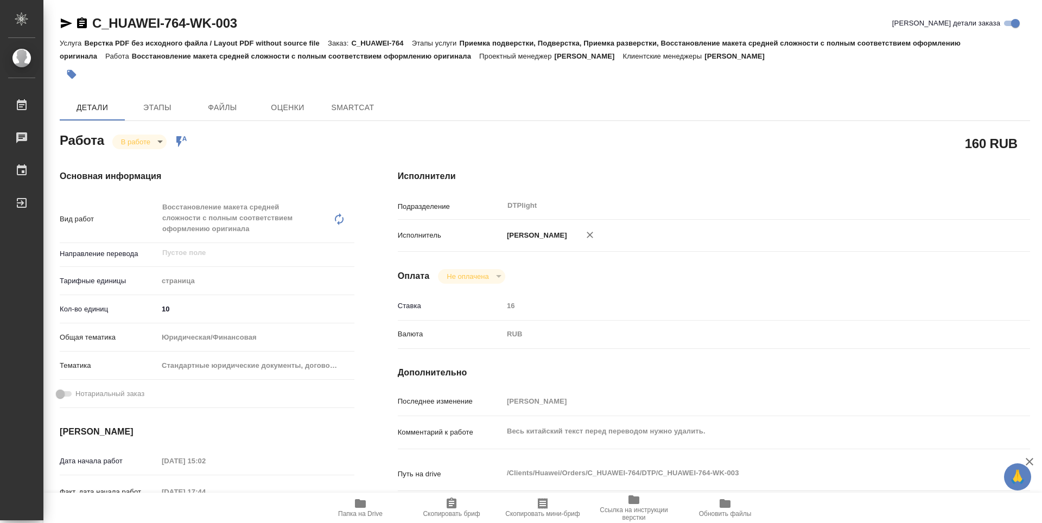
type textarea "x"
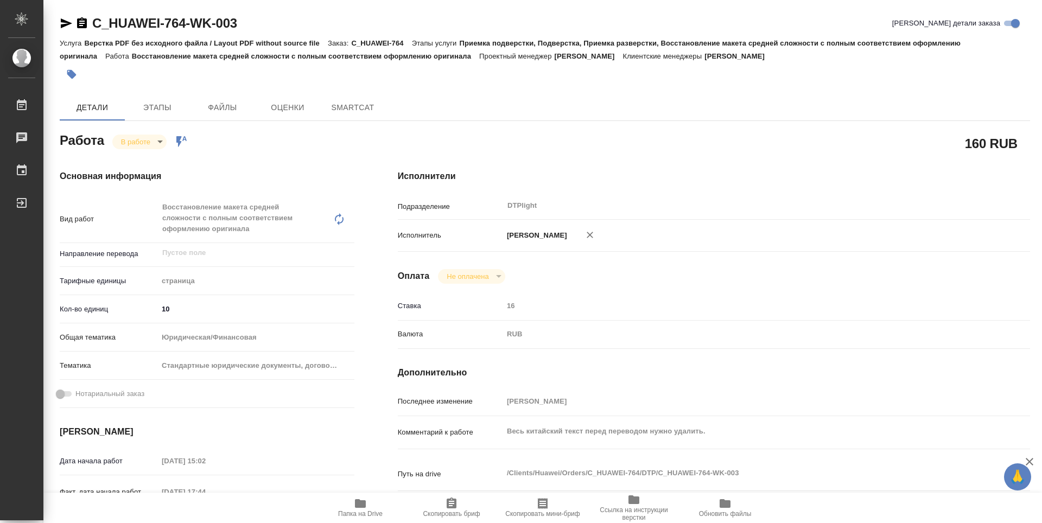
type textarea "x"
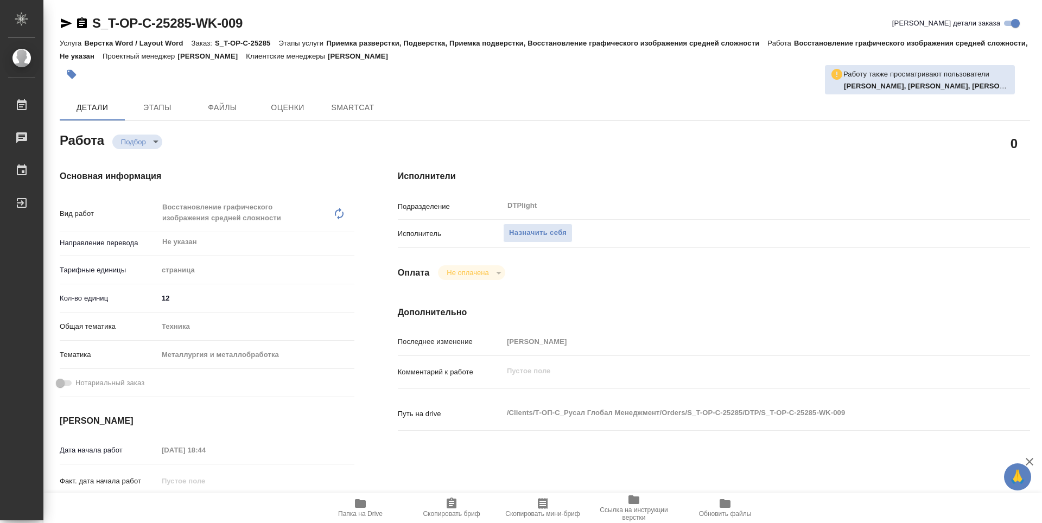
type textarea "x"
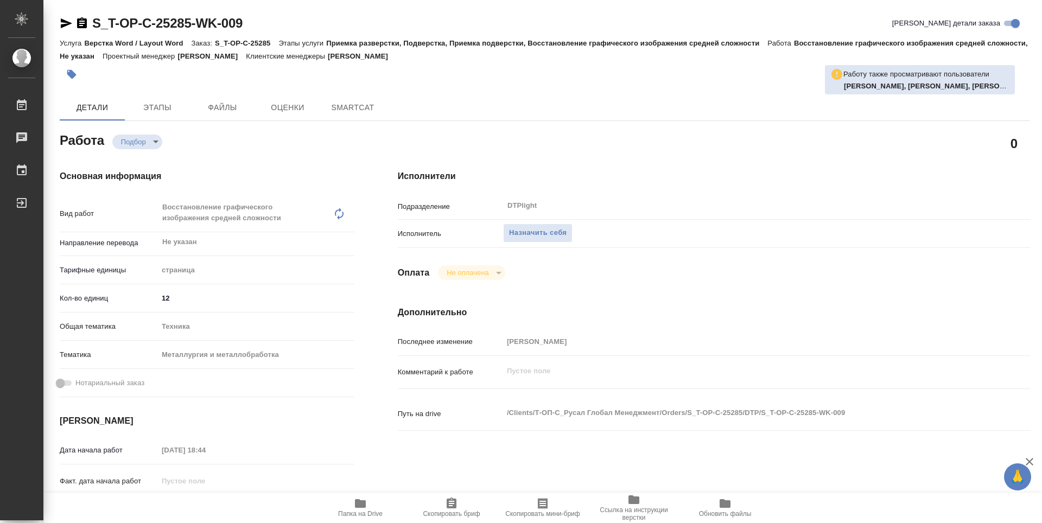
type textarea "x"
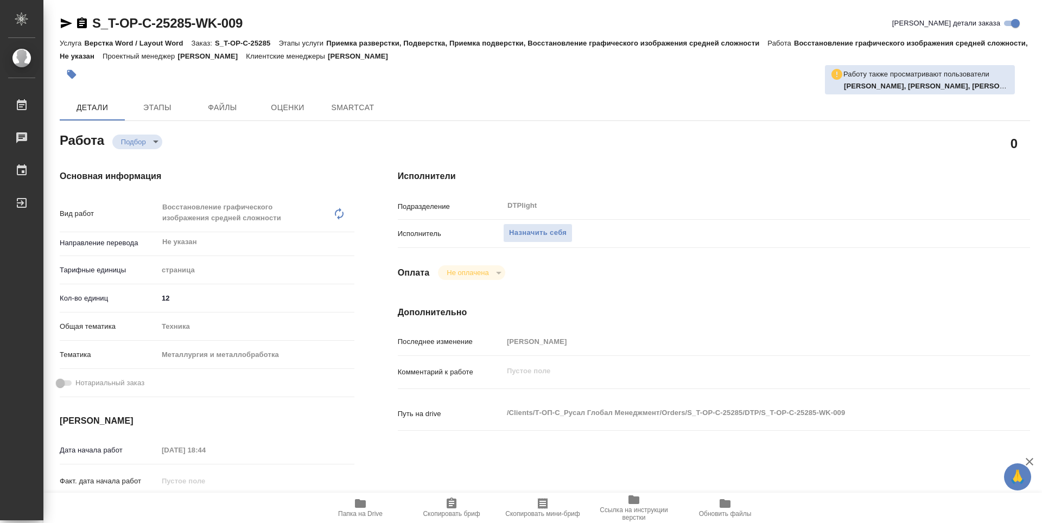
type textarea "x"
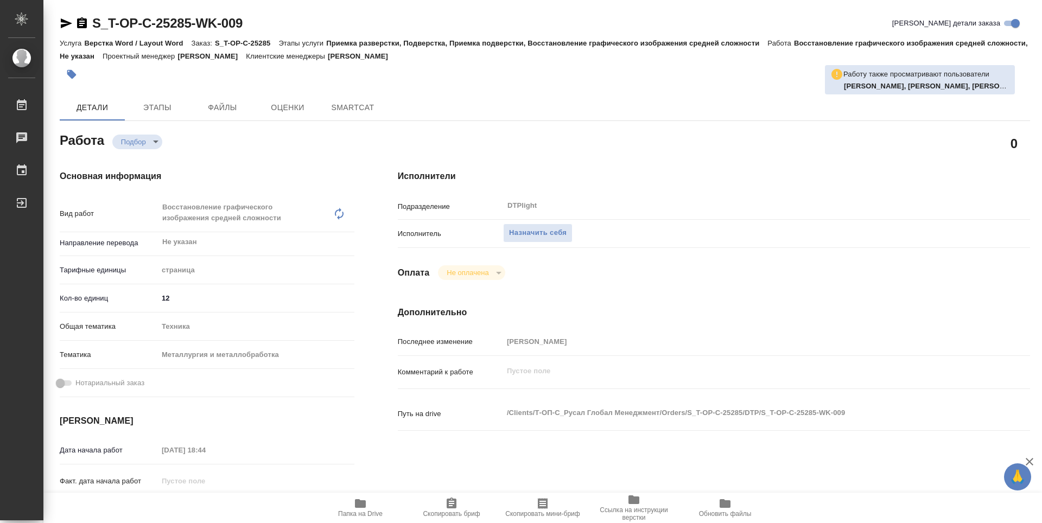
type textarea "x"
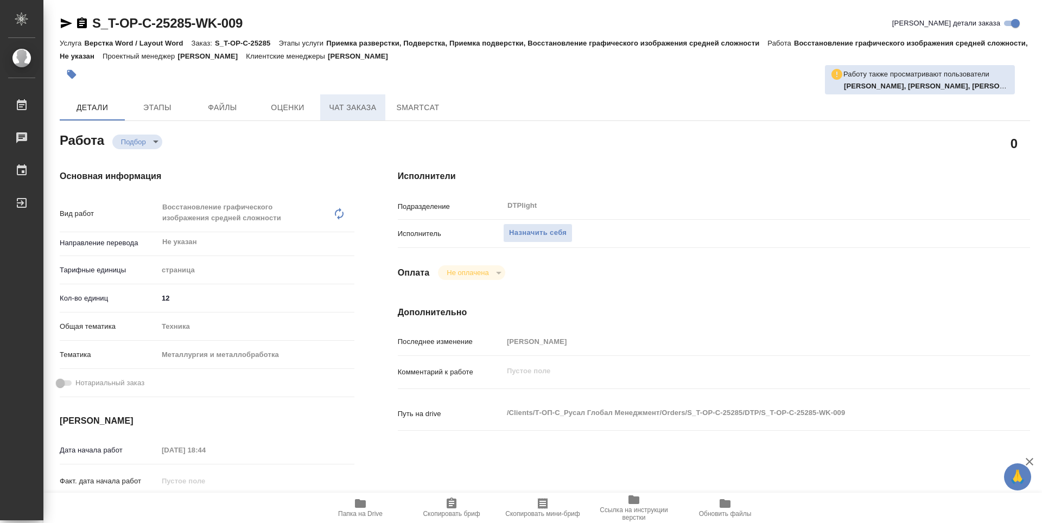
click at [360, 106] on span "Чат заказа" at bounding box center [353, 108] width 52 height 14
type textarea "x"
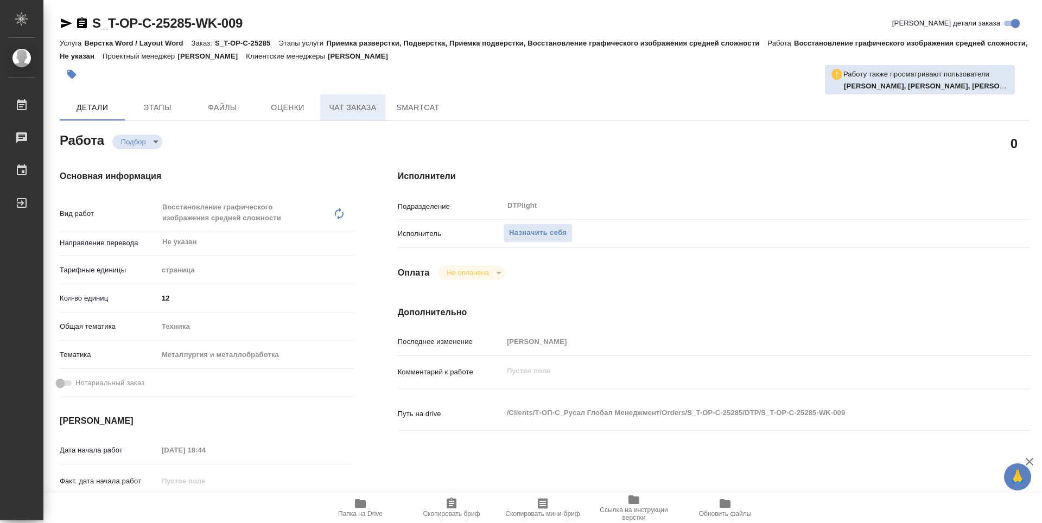
type textarea "x"
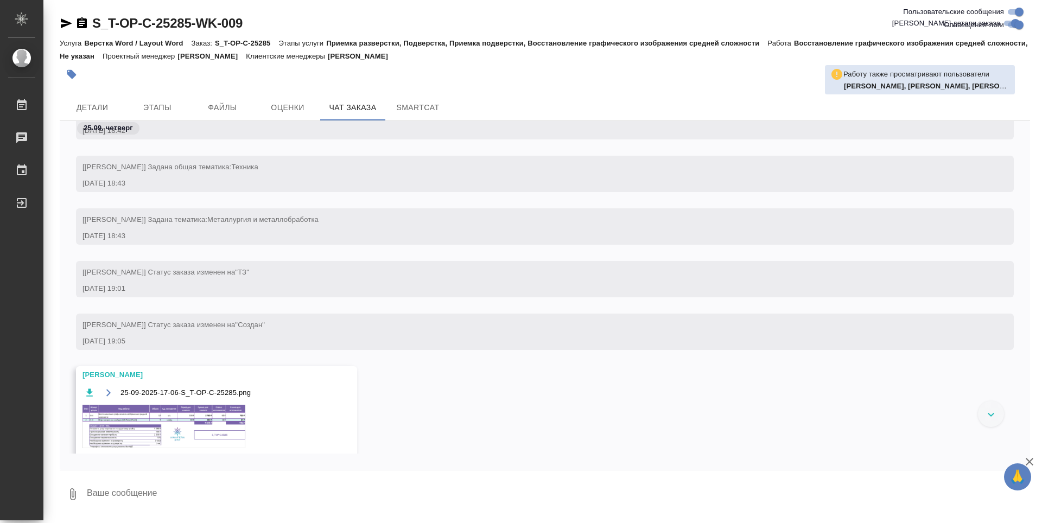
scroll to position [231, 0]
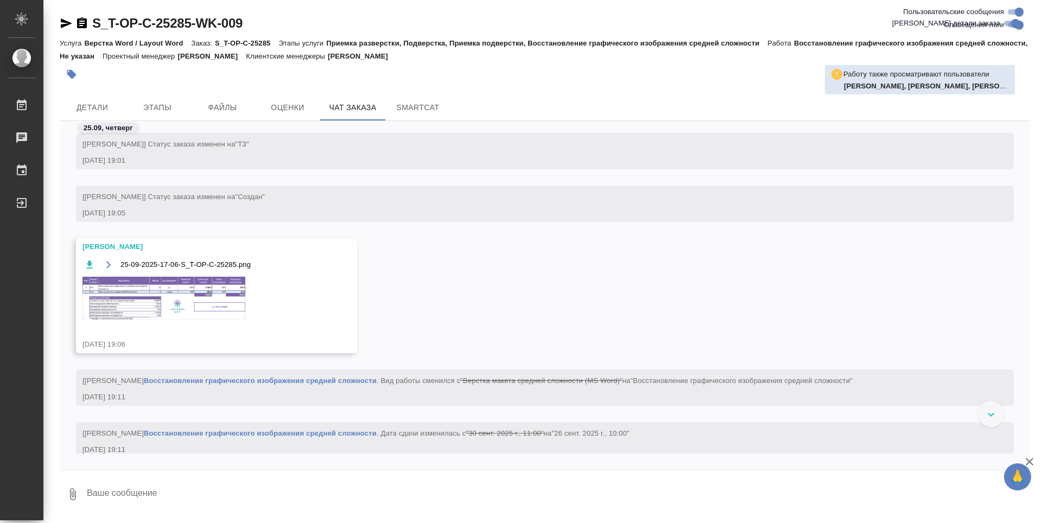
click at [148, 283] on img at bounding box center [163, 298] width 163 height 43
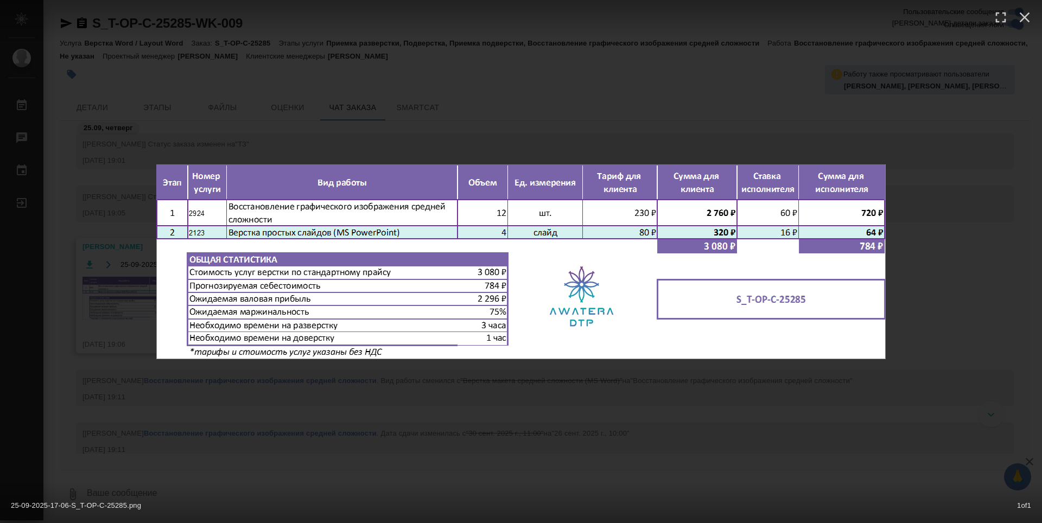
click at [531, 371] on div "25-09-2025-17-06-S_T-OP-C-25285.png 1 of 1" at bounding box center [521, 261] width 1042 height 523
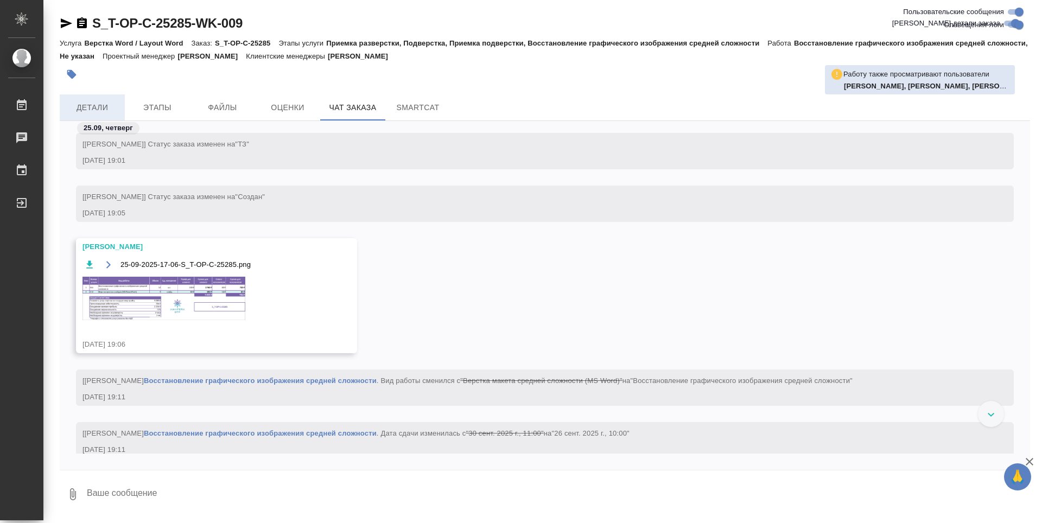
click at [90, 116] on button "Детали" at bounding box center [92, 107] width 65 height 26
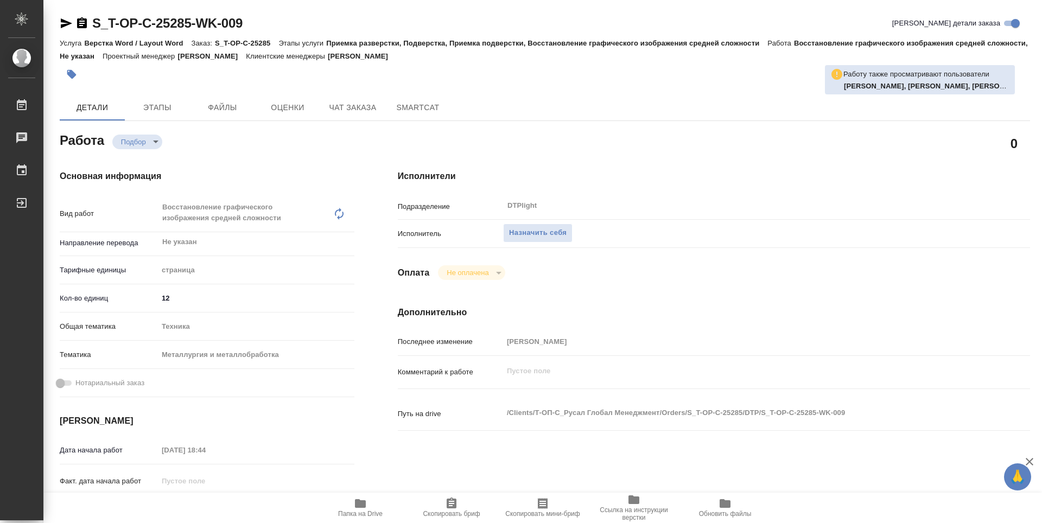
type textarea "x"
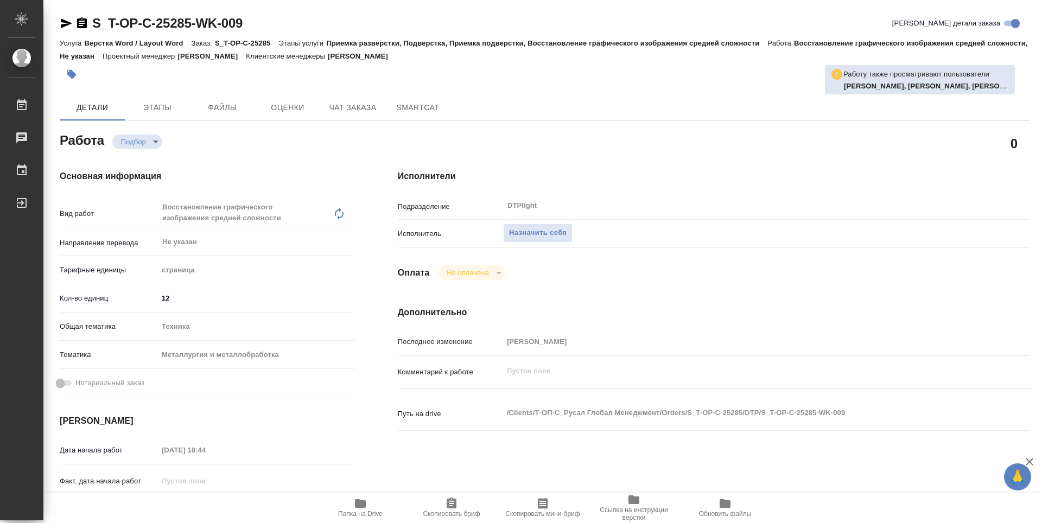
type textarea "x"
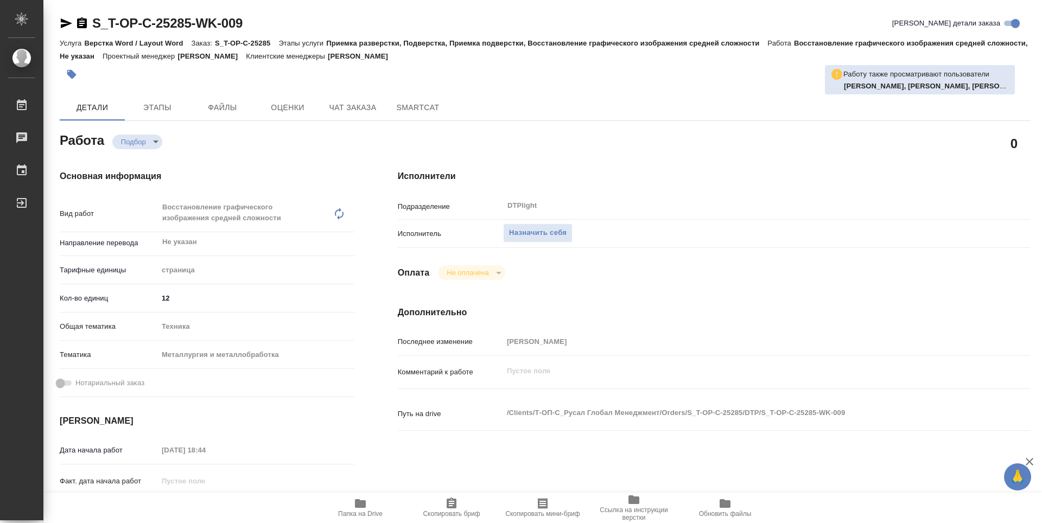
type textarea "x"
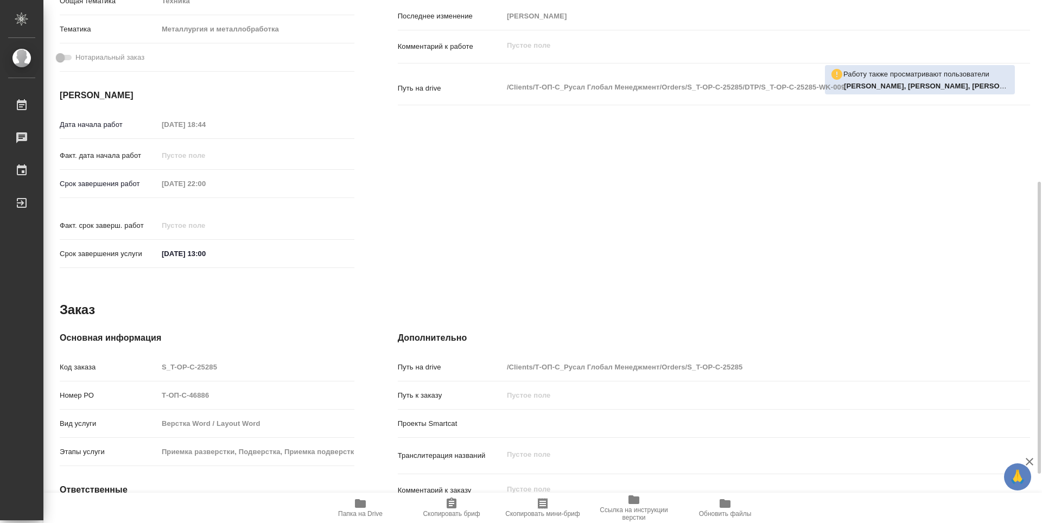
type textarea "x"
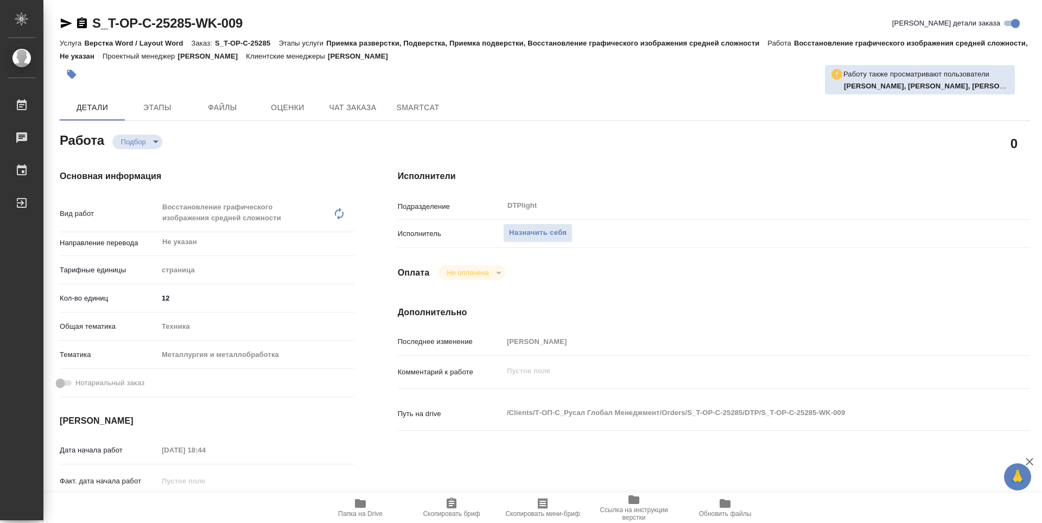
click at [349, 515] on span "Папка на Drive" at bounding box center [360, 514] width 44 height 8
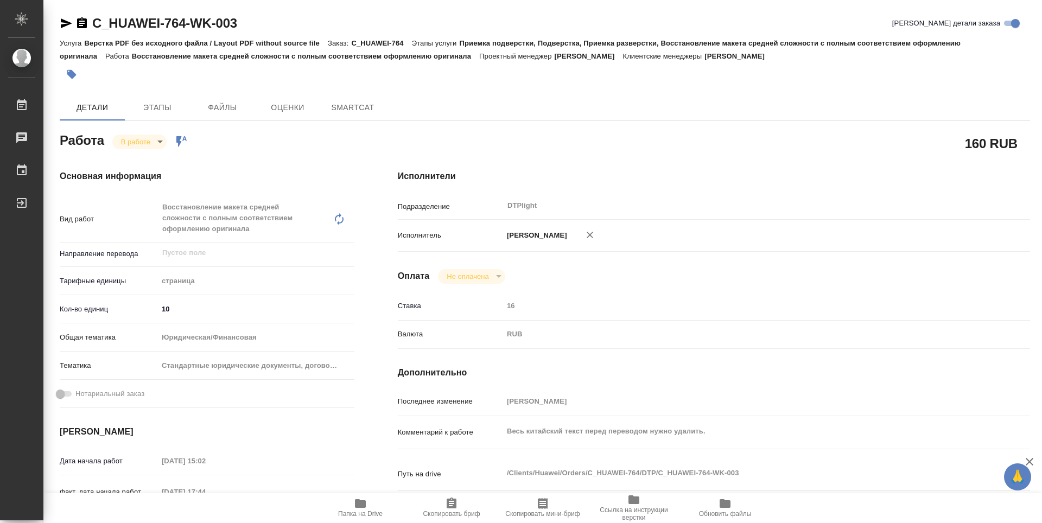
type textarea "x"
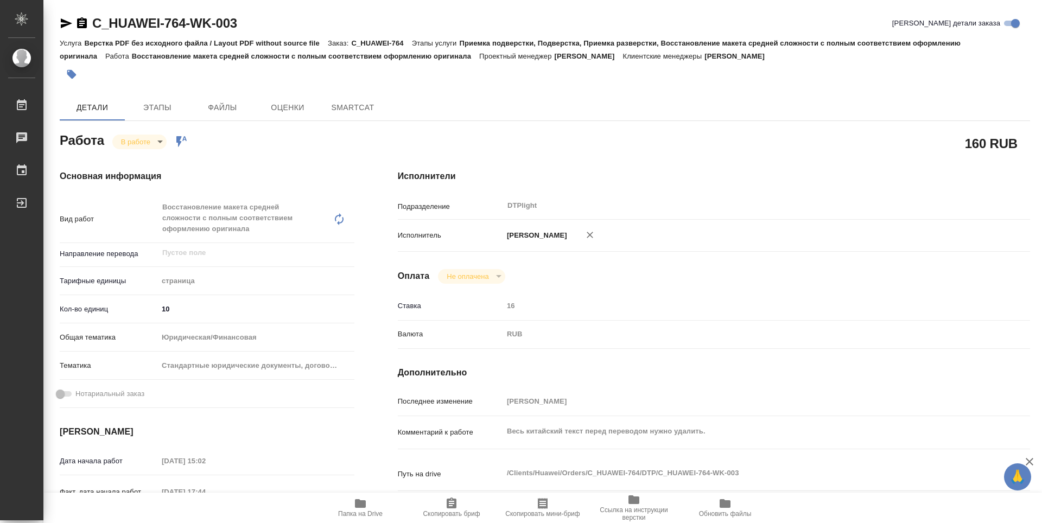
type textarea "x"
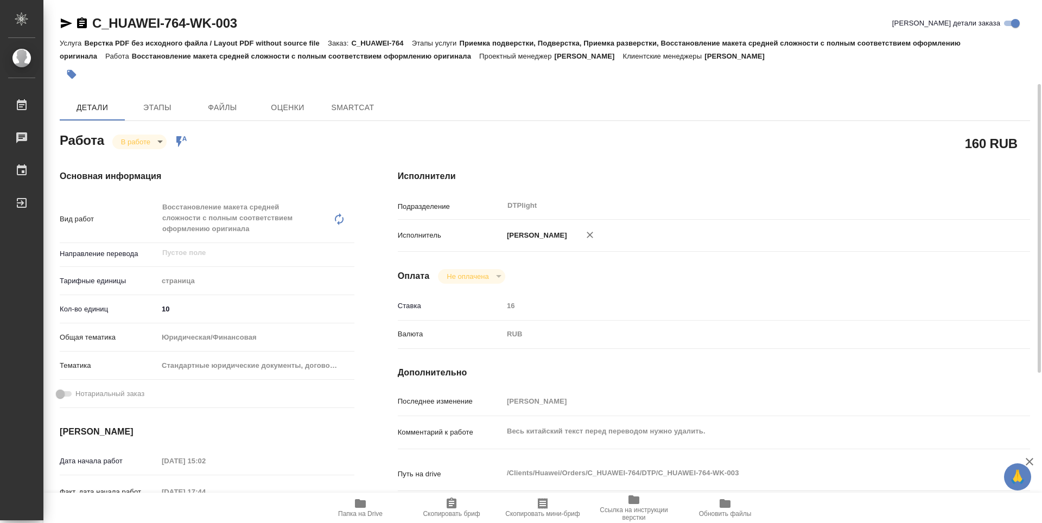
scroll to position [108, 0]
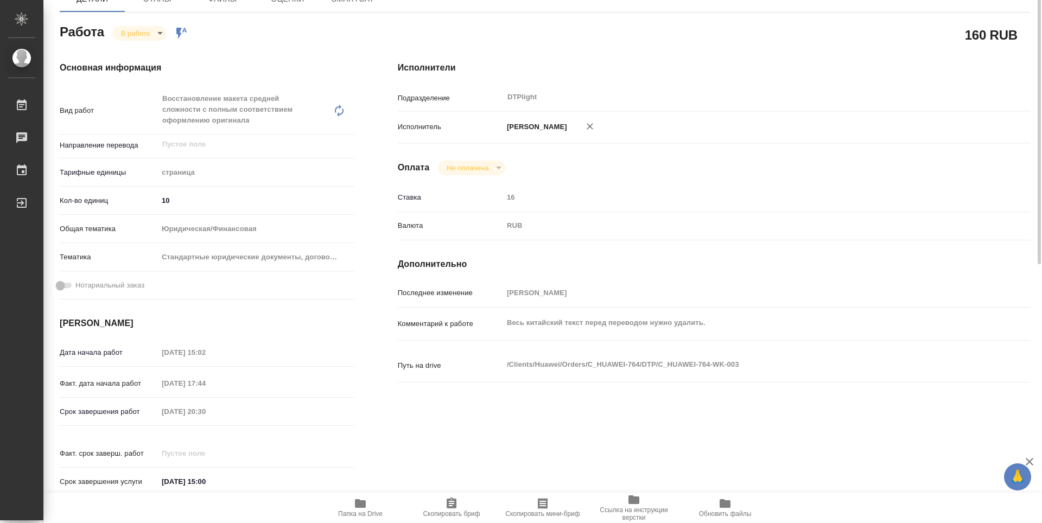
type textarea "x"
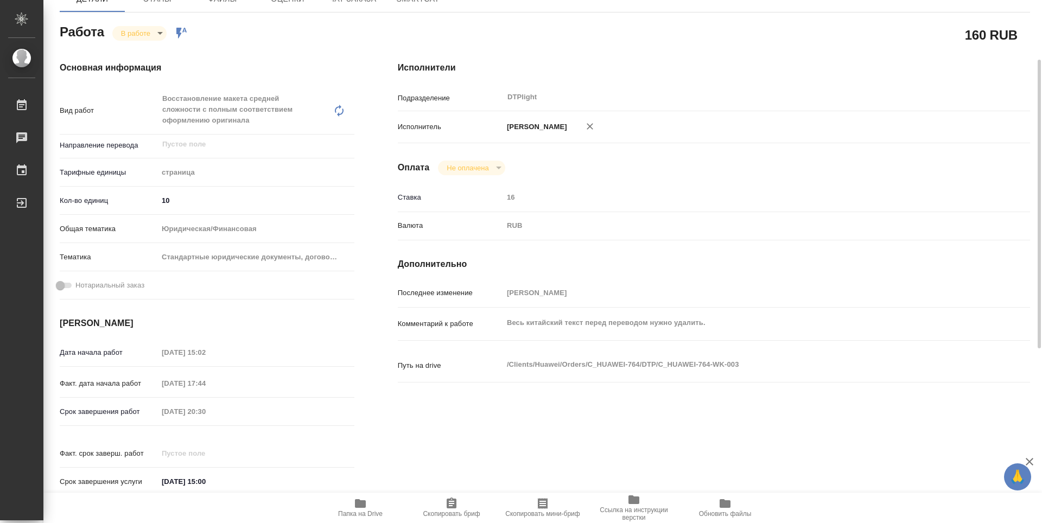
type textarea "x"
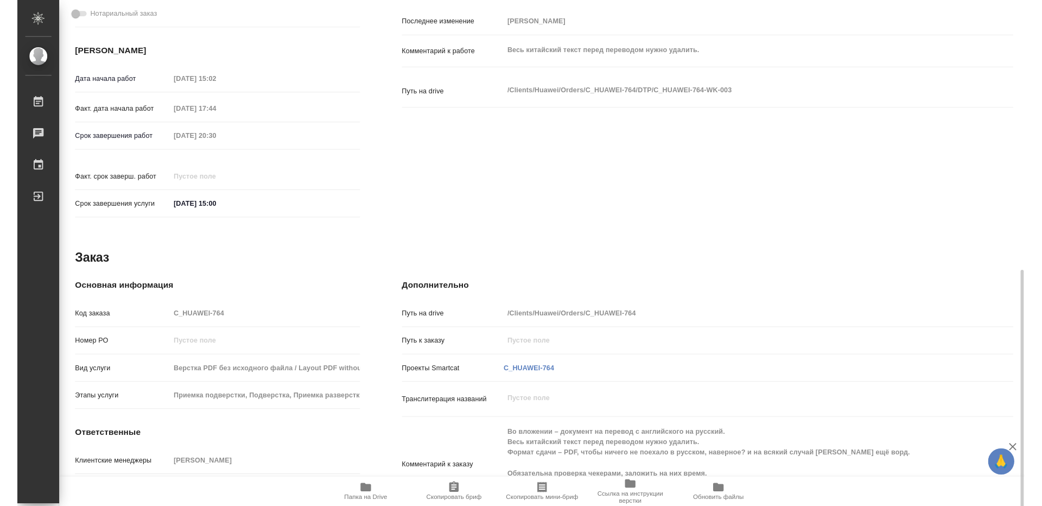
scroll to position [424, 0]
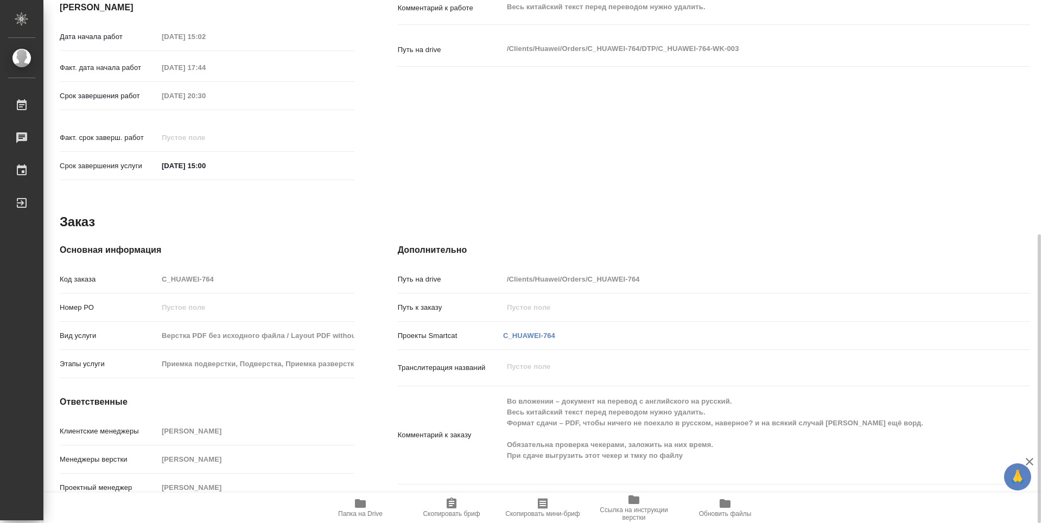
type textarea "x"
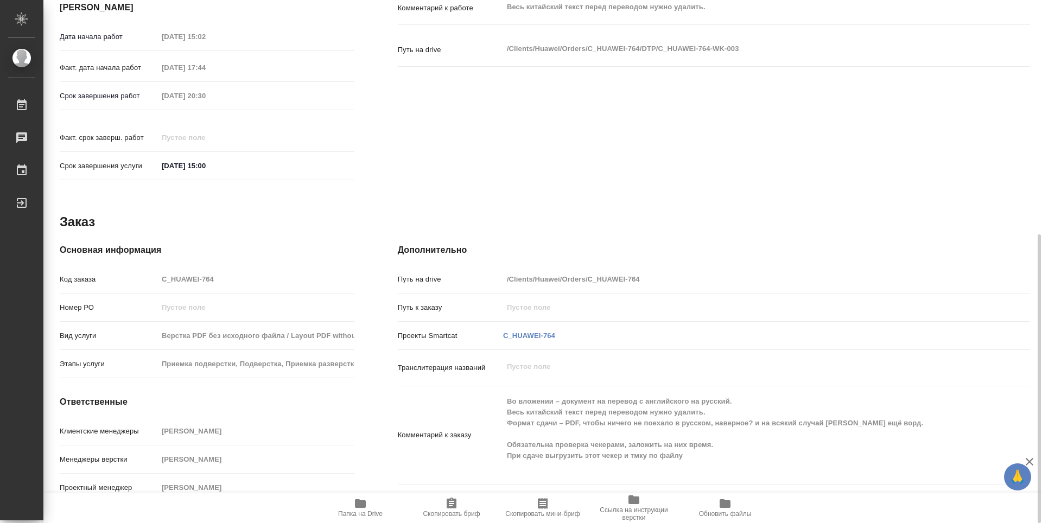
type textarea "x"
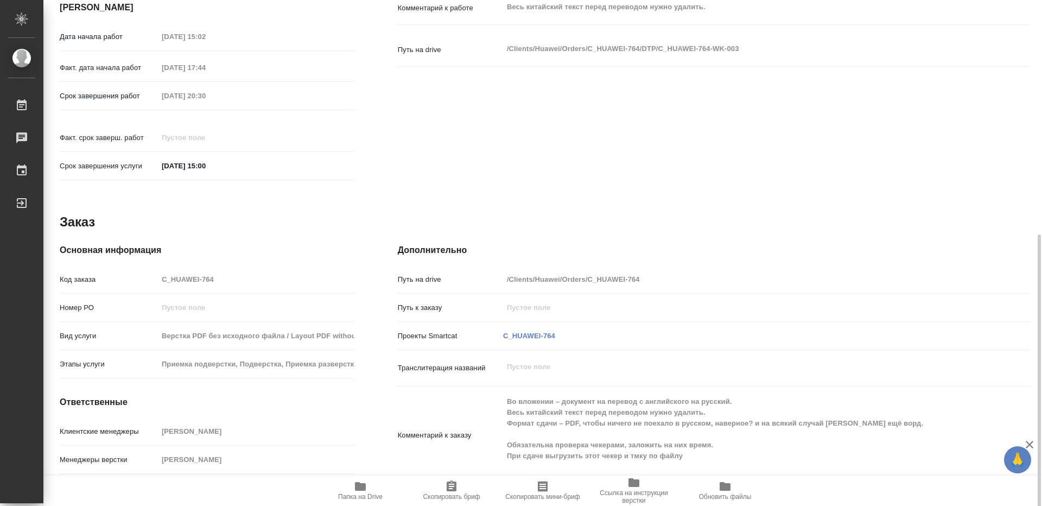
type textarea "x"
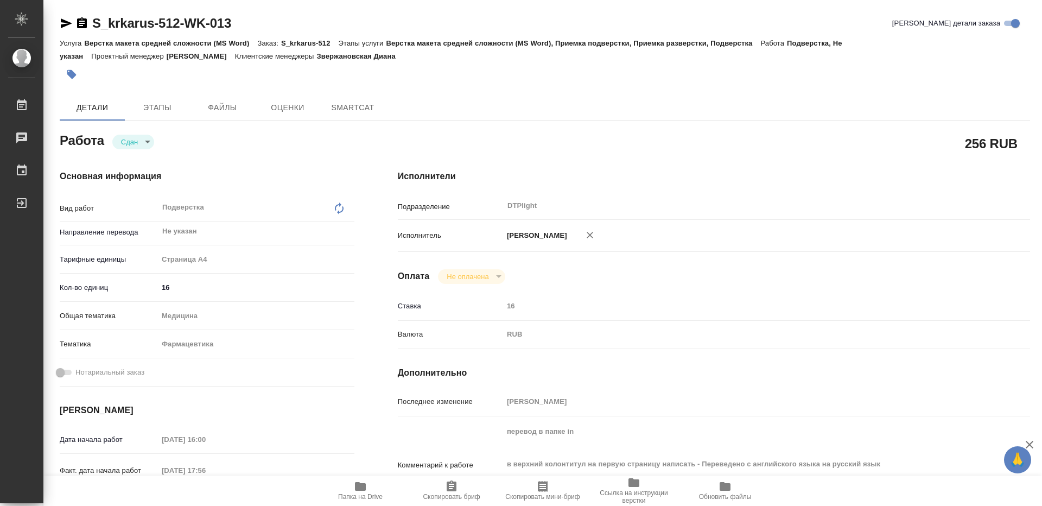
type textarea "x"
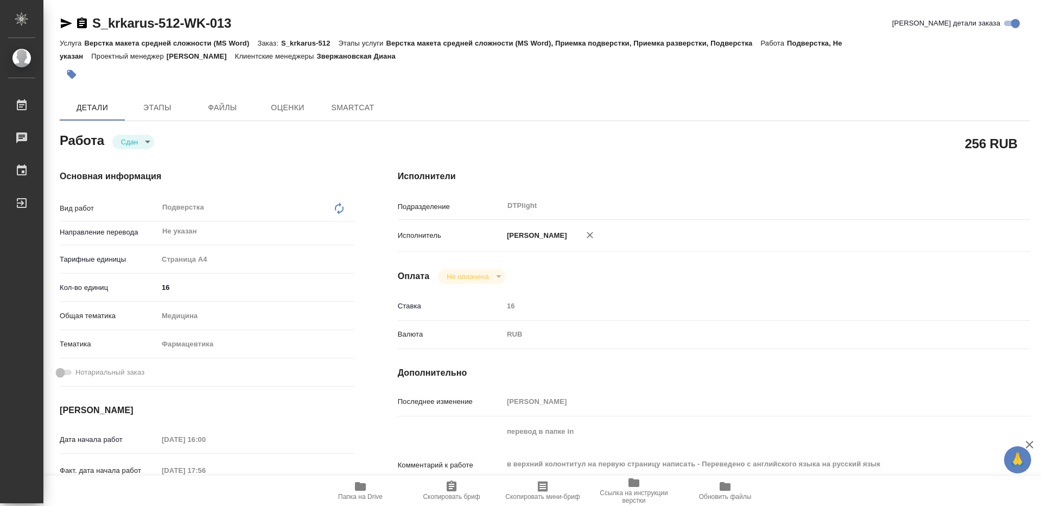
type textarea "x"
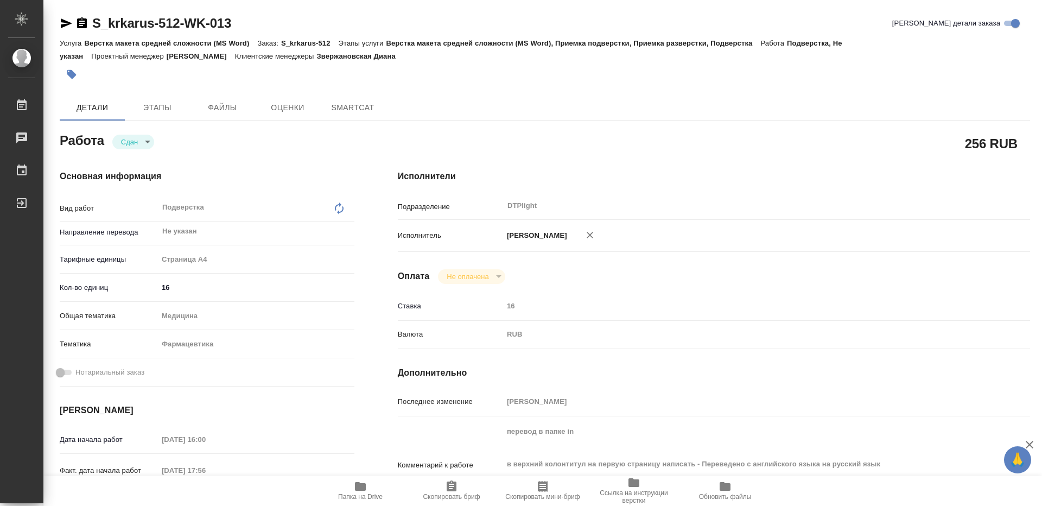
type textarea "x"
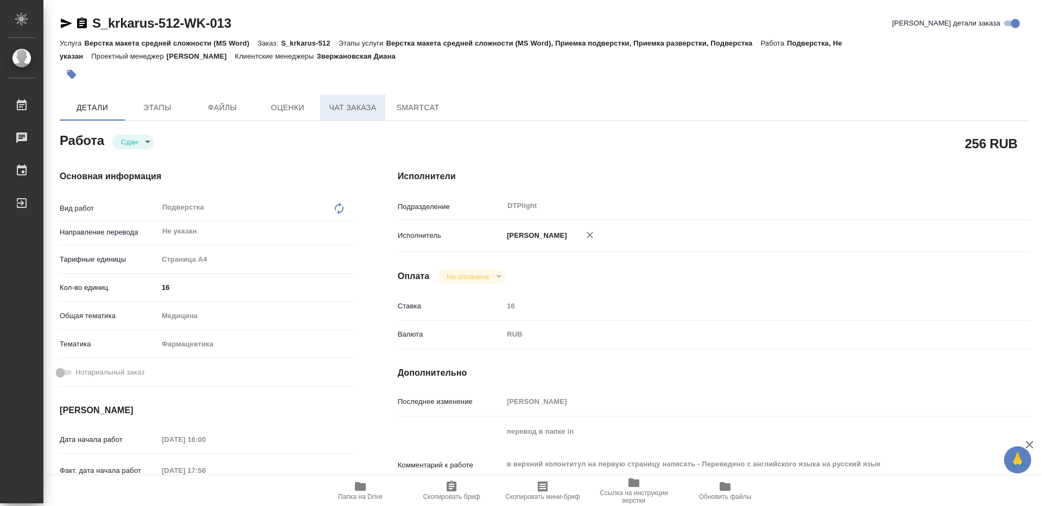
click at [335, 110] on span "Чат заказа" at bounding box center [353, 108] width 52 height 14
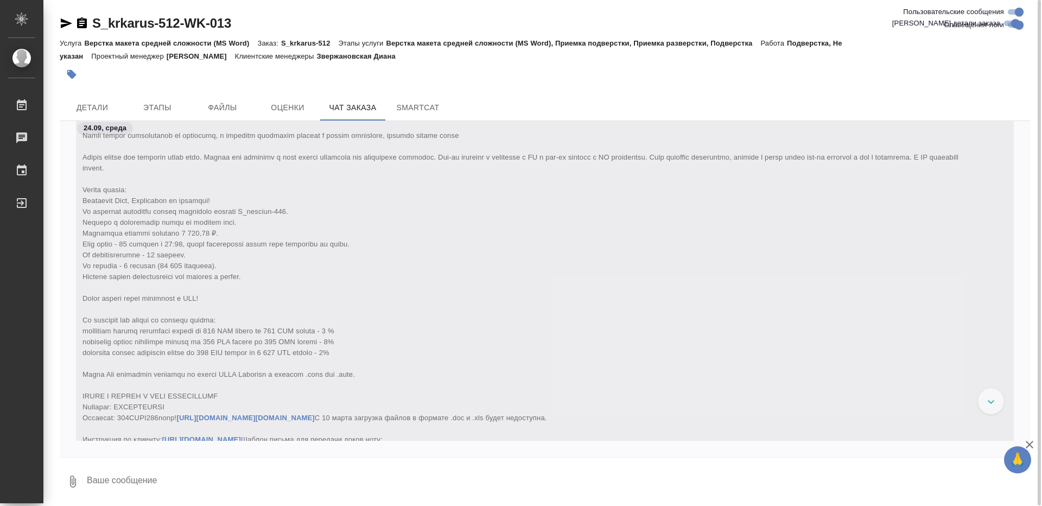
scroll to position [73013, 0]
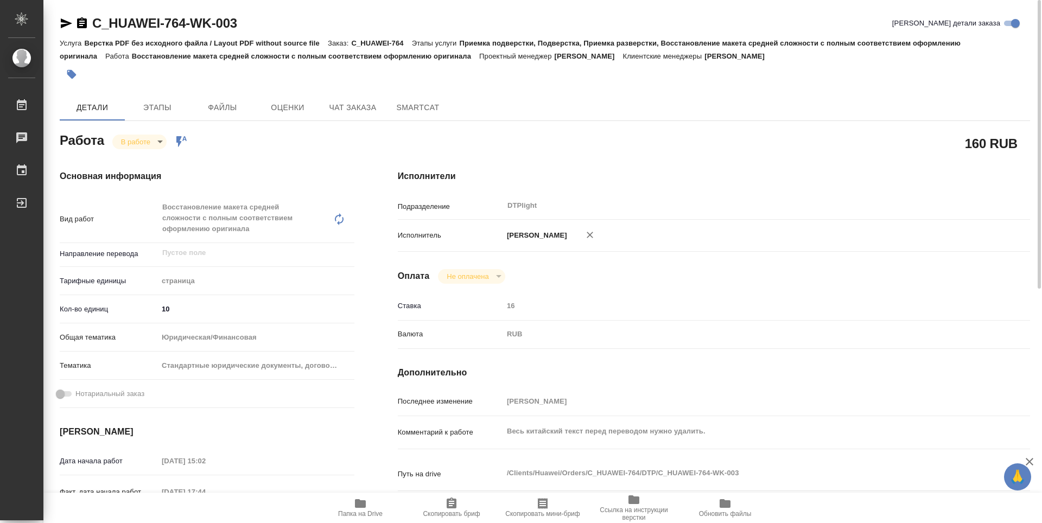
click at [351, 517] on span "Папка на Drive" at bounding box center [360, 514] width 44 height 8
click at [157, 144] on body "🙏 .cls-1 fill:#fff; AWATERA Guselnikov Roman Работы 0 Чаты График Выйти C_HUAWE…" at bounding box center [521, 261] width 1042 height 523
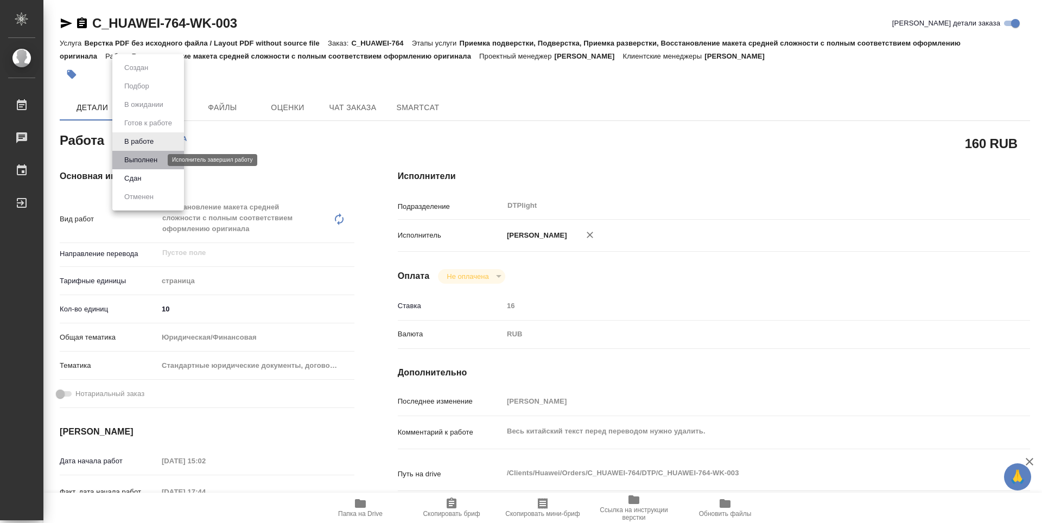
click at [147, 157] on button "Выполнен" at bounding box center [141, 160] width 40 height 12
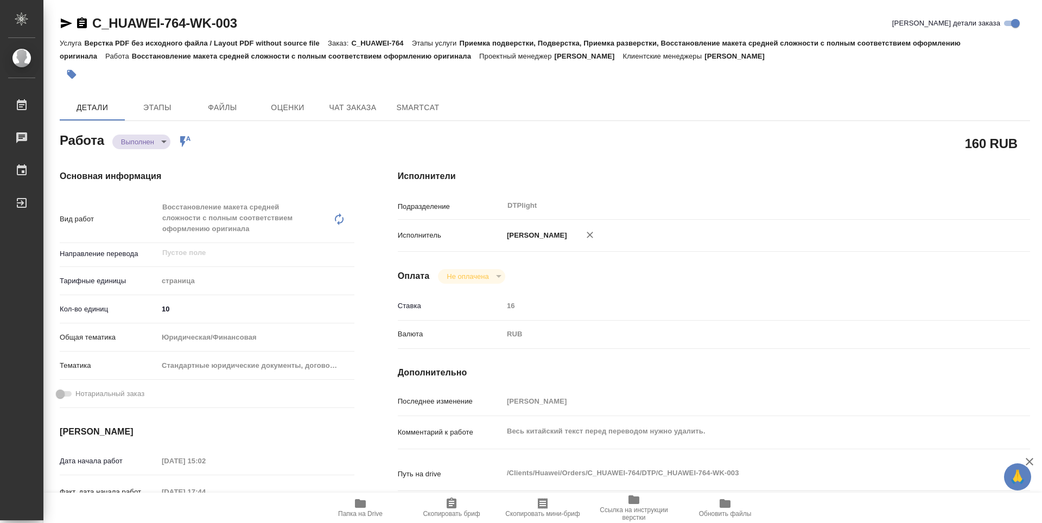
type textarea "x"
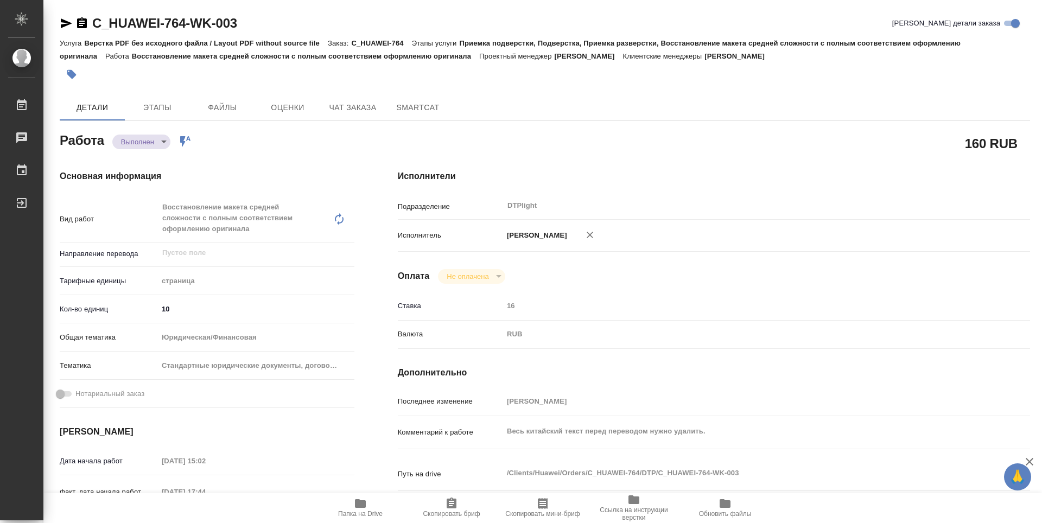
type textarea "x"
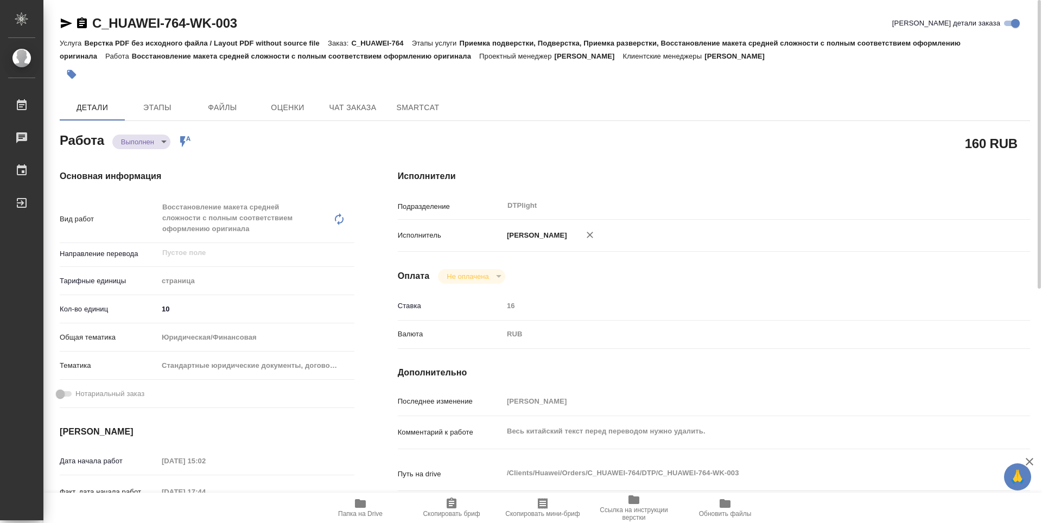
type textarea "x"
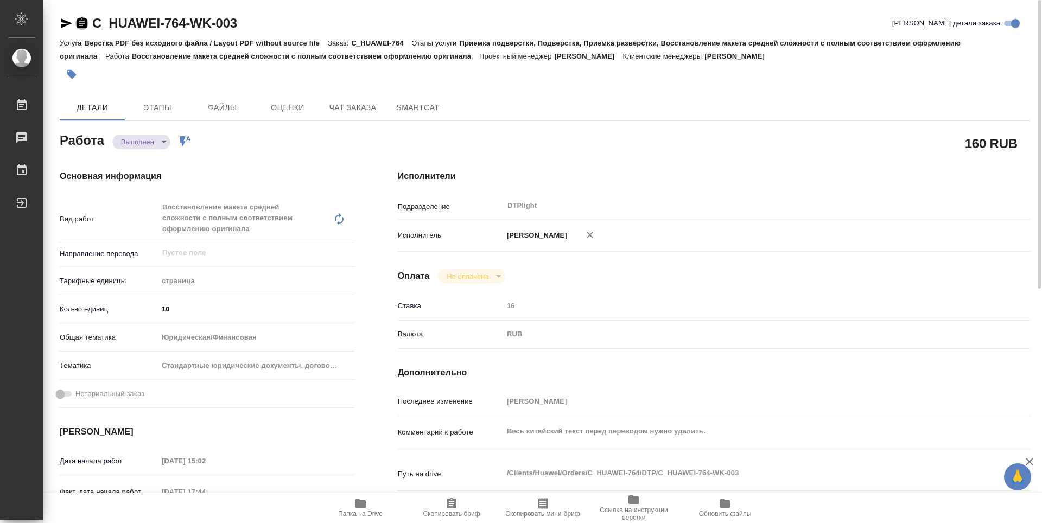
click at [86, 22] on icon "button" at bounding box center [82, 22] width 10 height 11
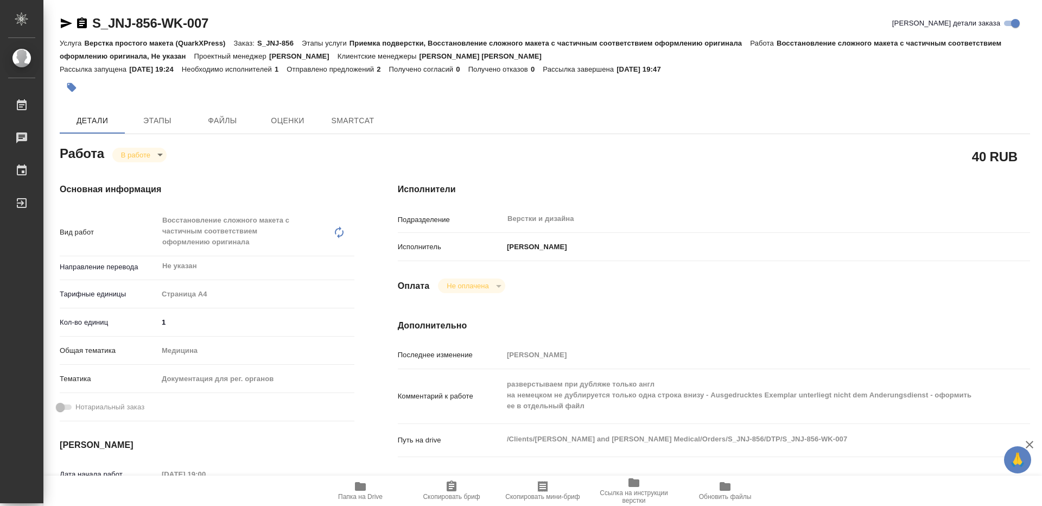
type textarea "x"
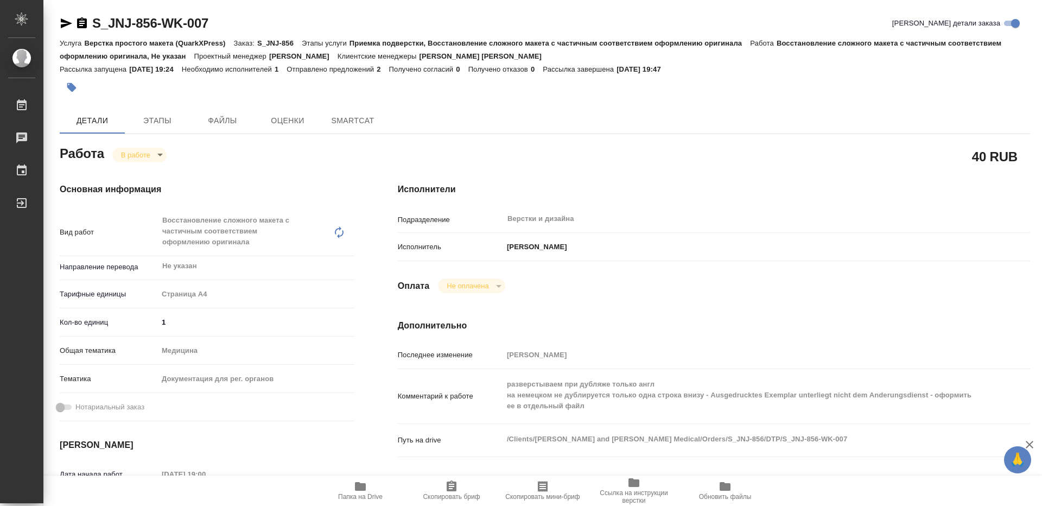
type textarea "x"
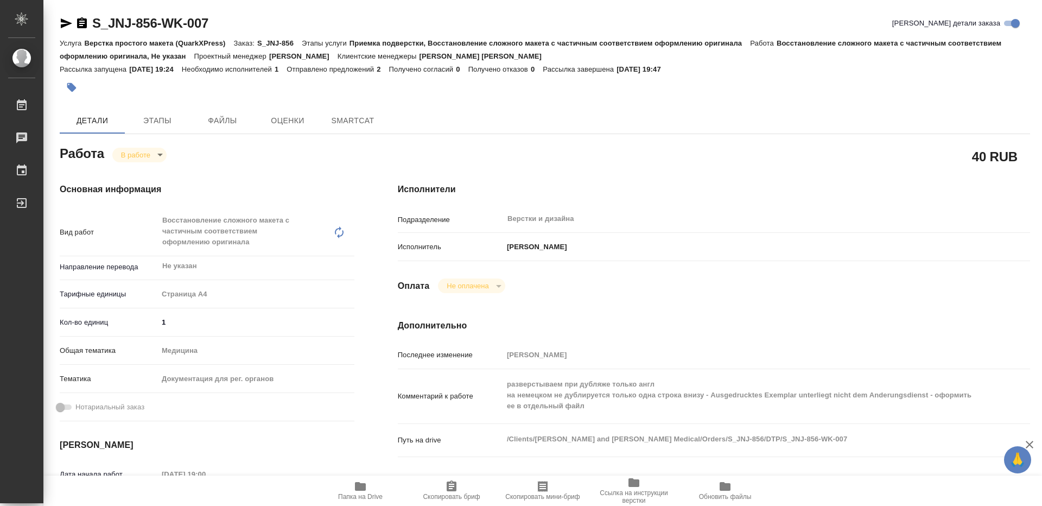
type textarea "x"
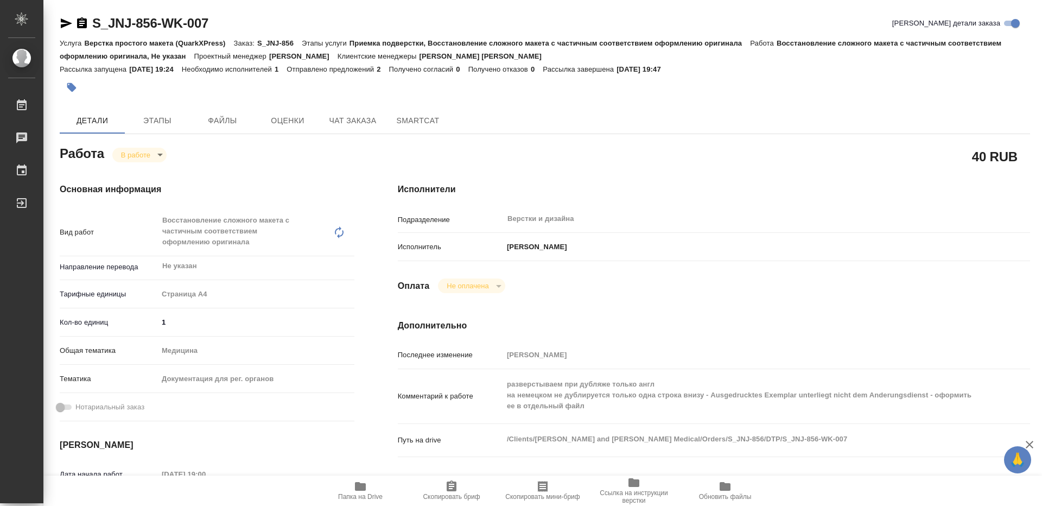
type textarea "x"
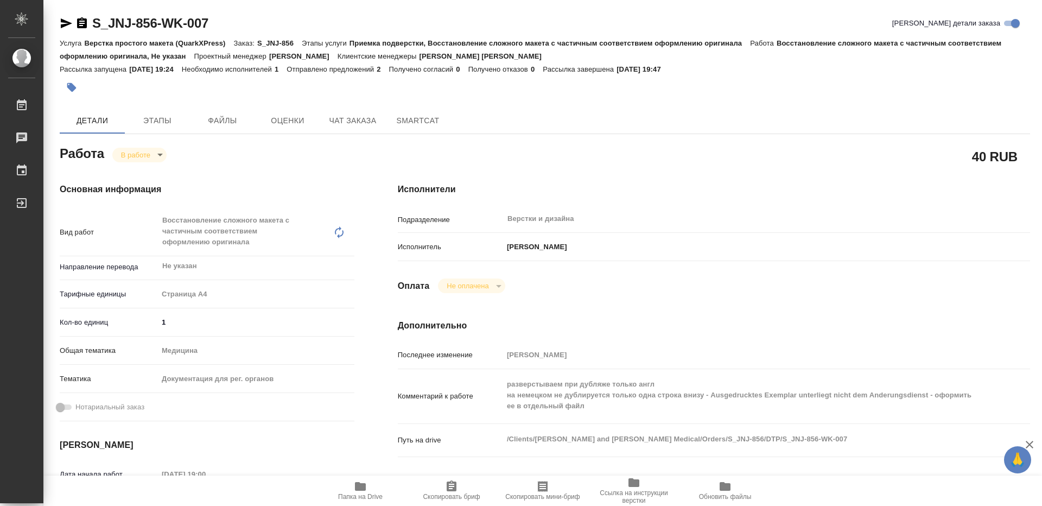
type textarea "x"
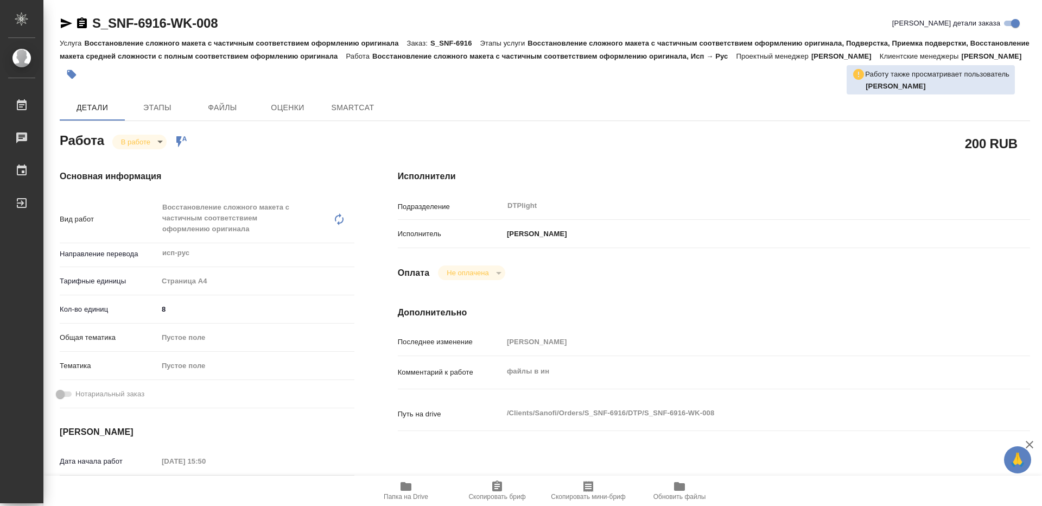
type textarea "x"
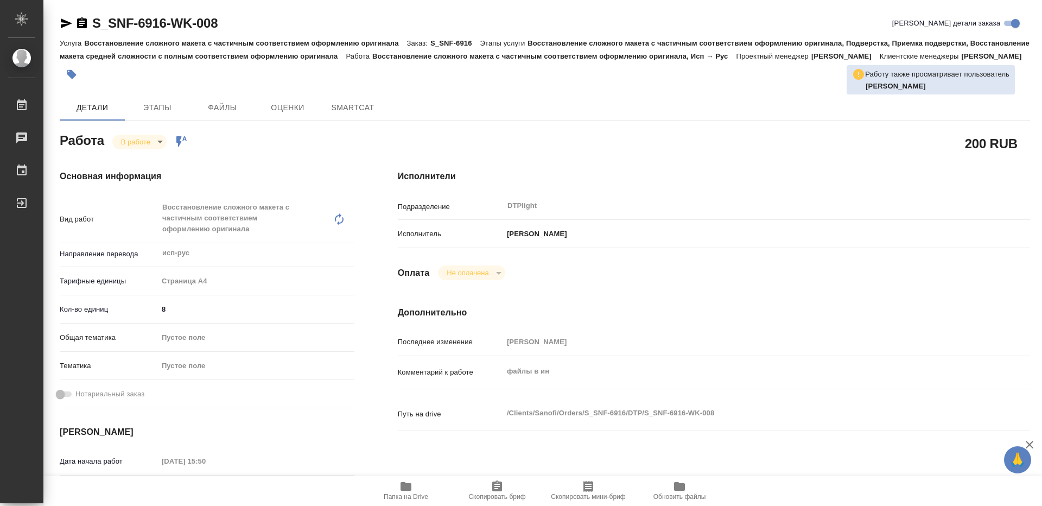
type textarea "x"
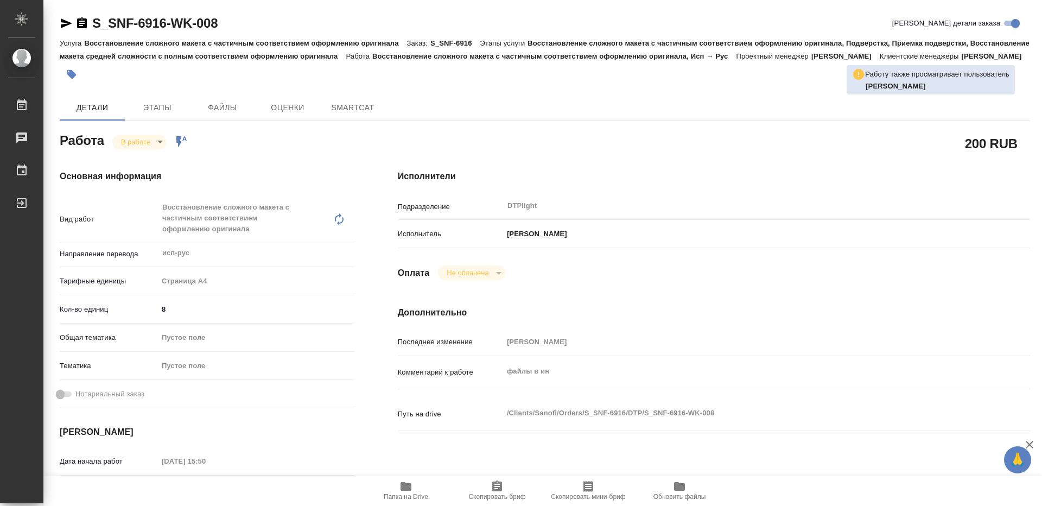
type textarea "x"
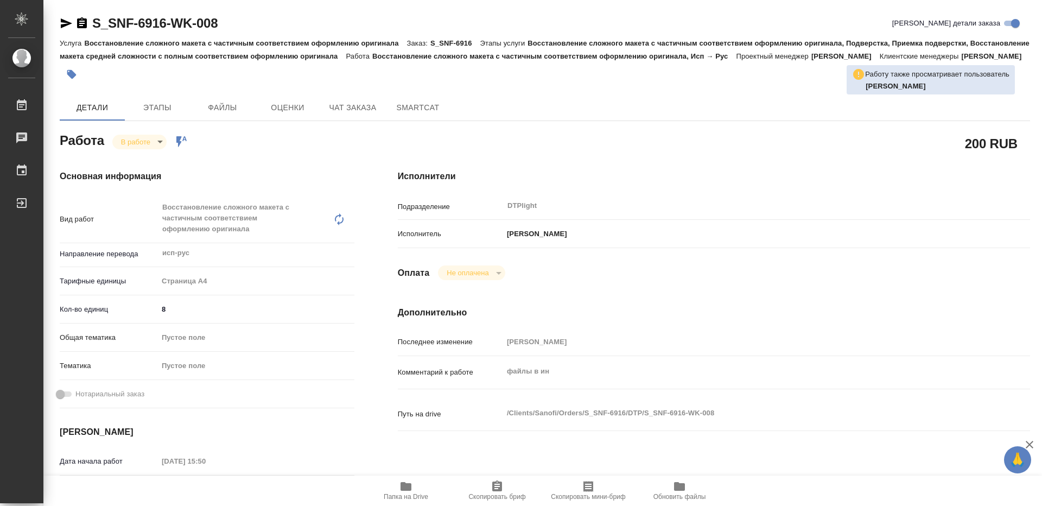
type textarea "x"
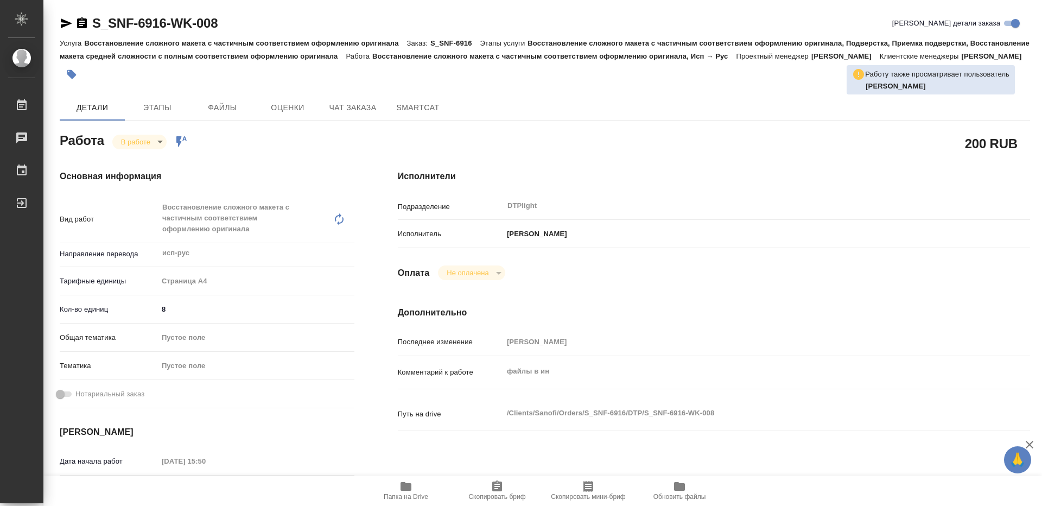
type textarea "x"
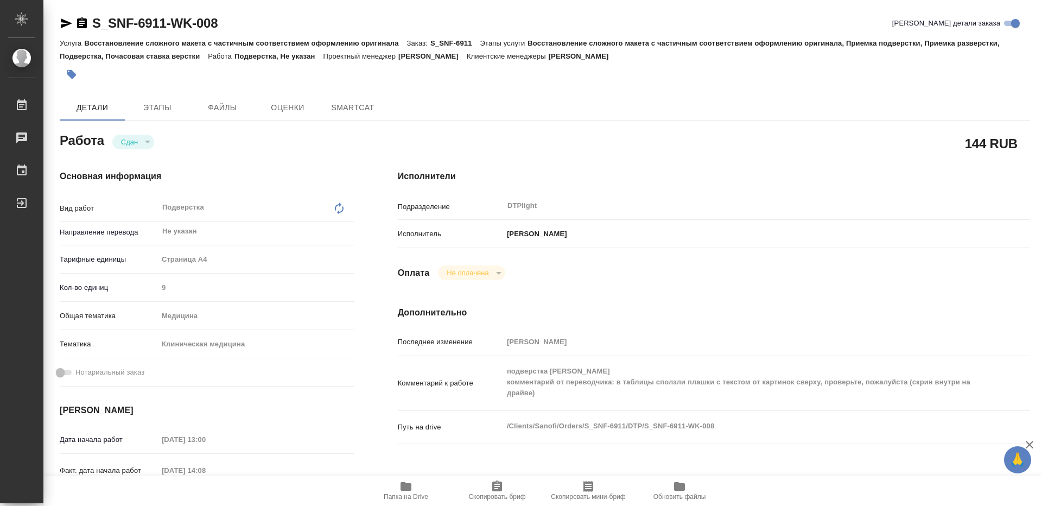
type textarea "x"
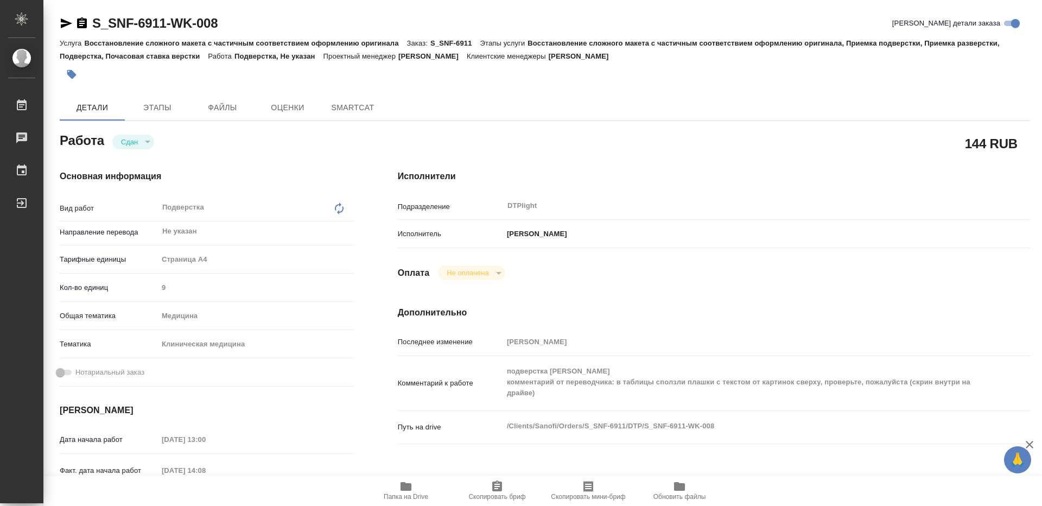
type textarea "x"
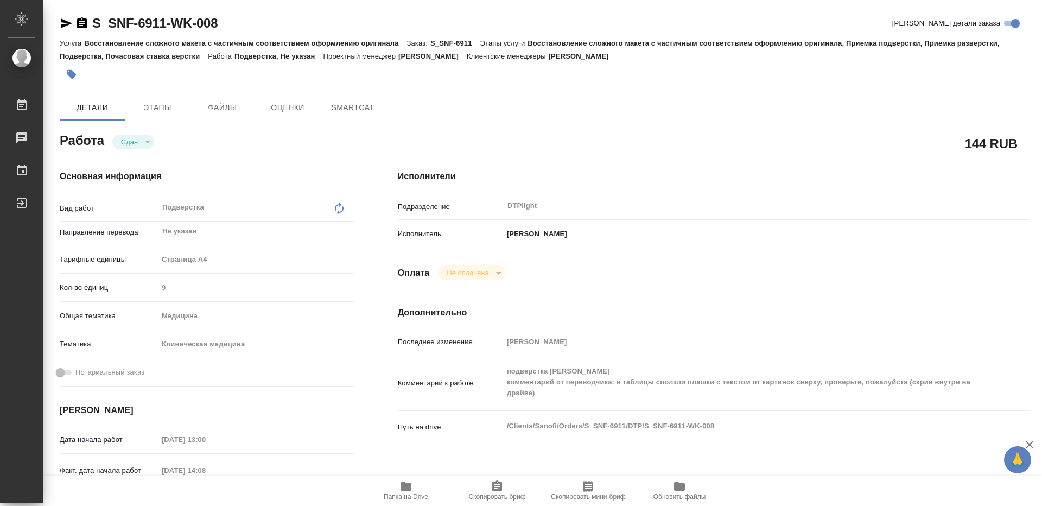
type textarea "x"
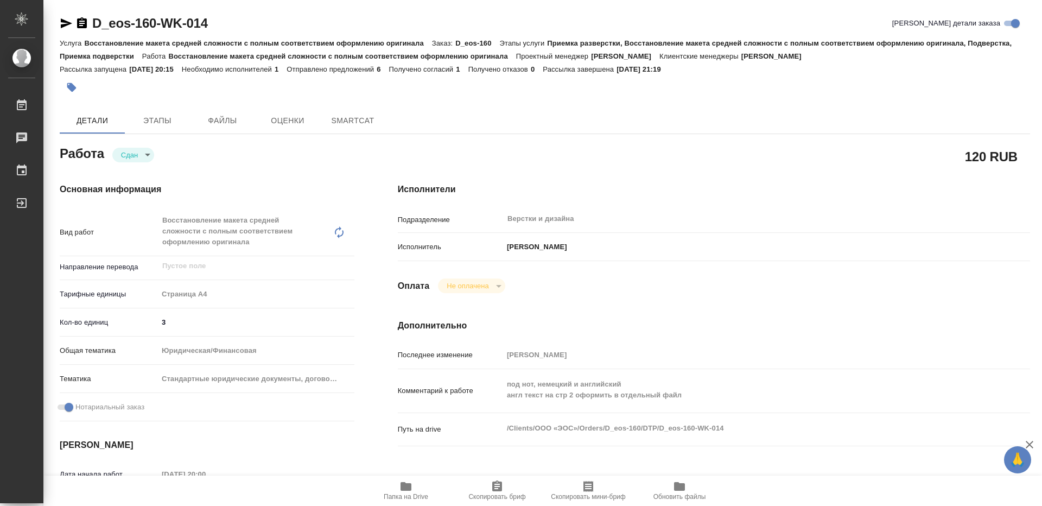
type textarea "x"
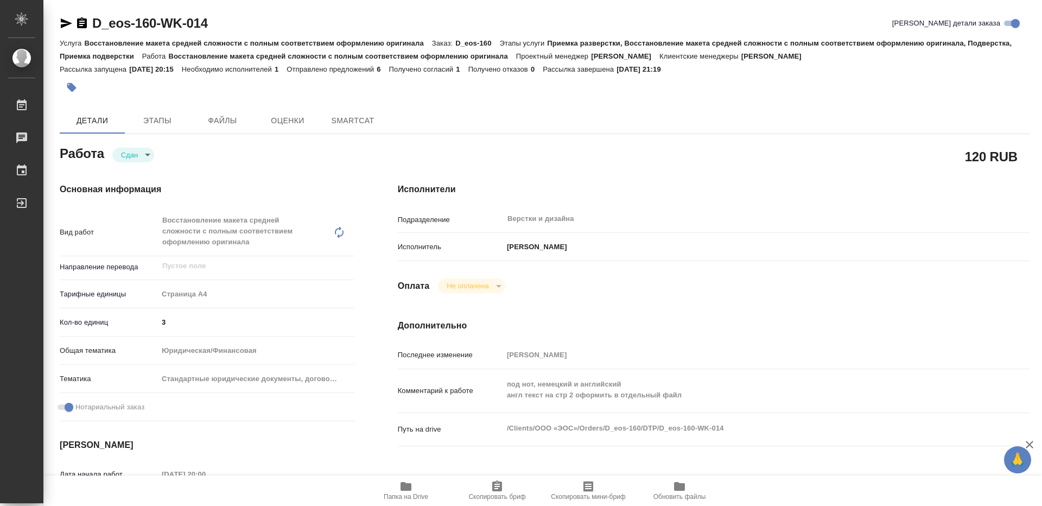
type textarea "x"
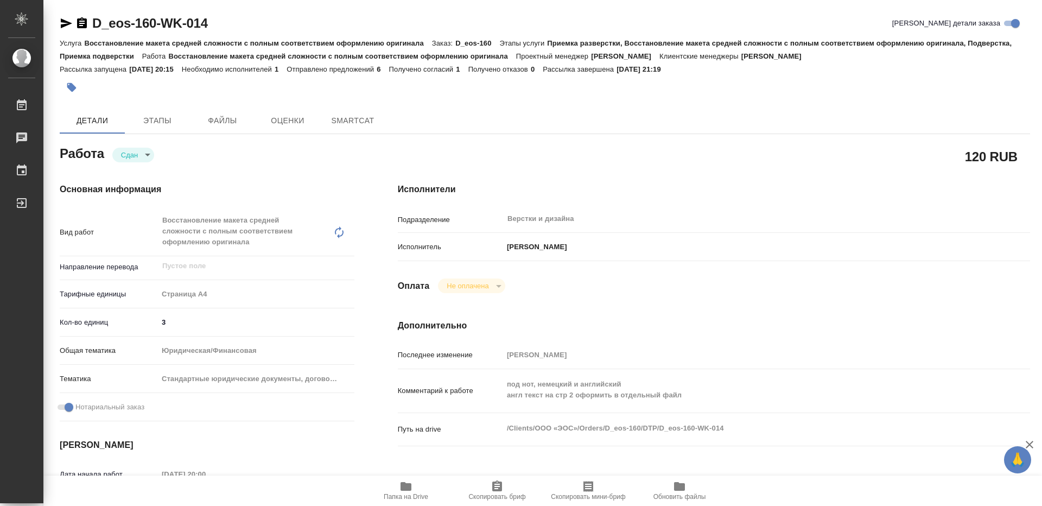
type textarea "x"
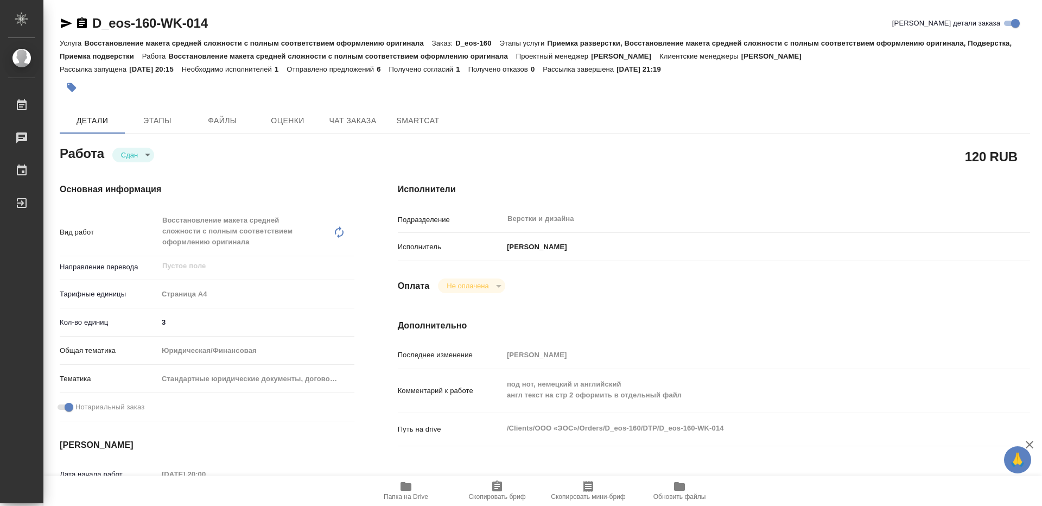
type textarea "x"
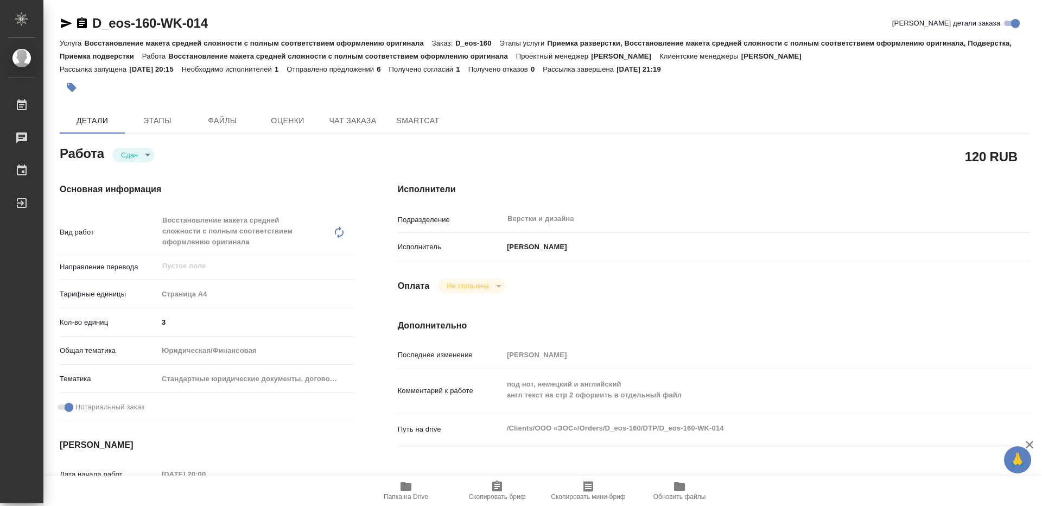
type textarea "x"
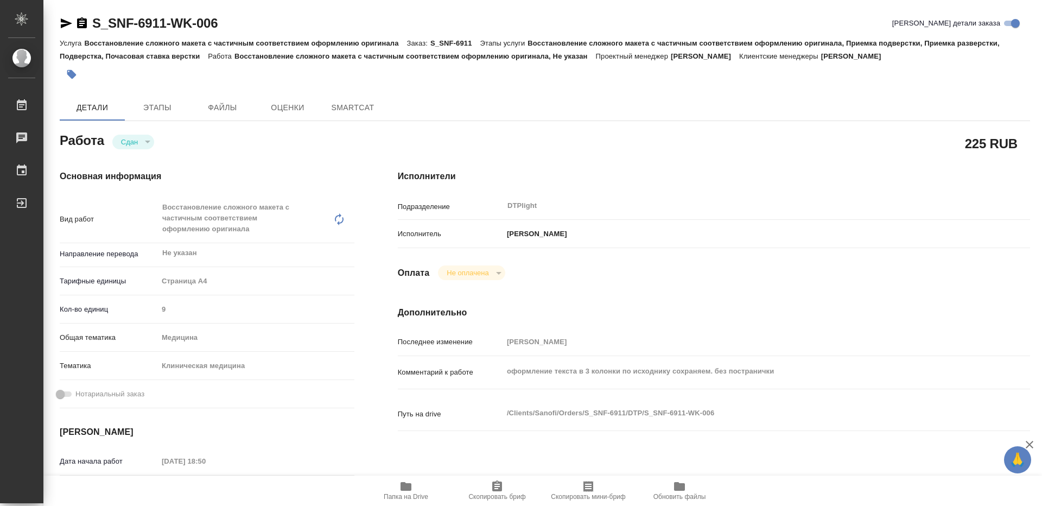
type textarea "x"
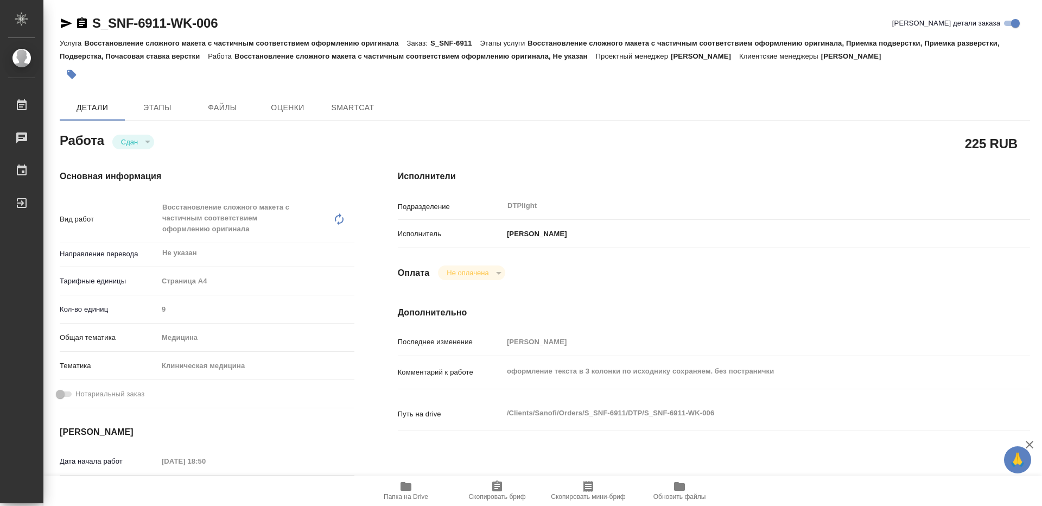
type textarea "x"
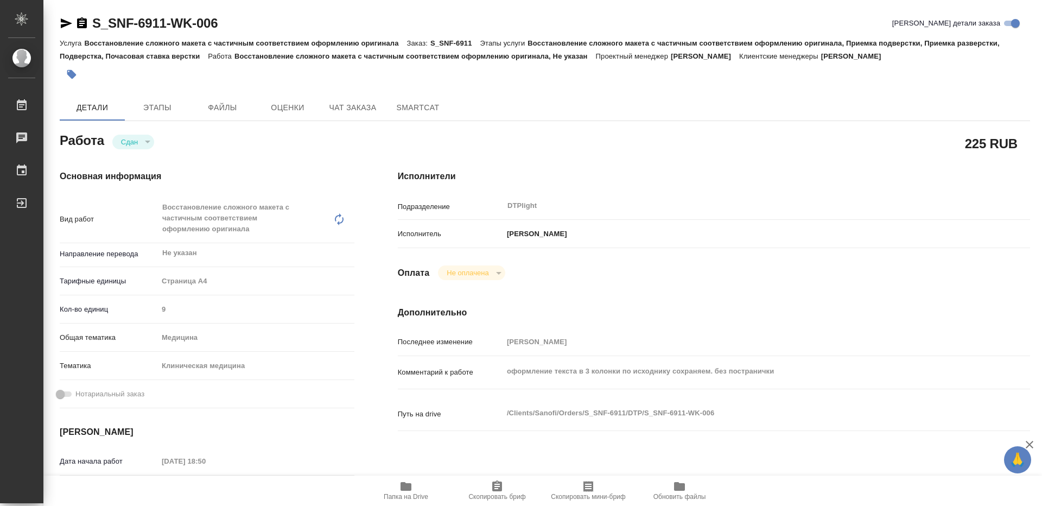
type textarea "x"
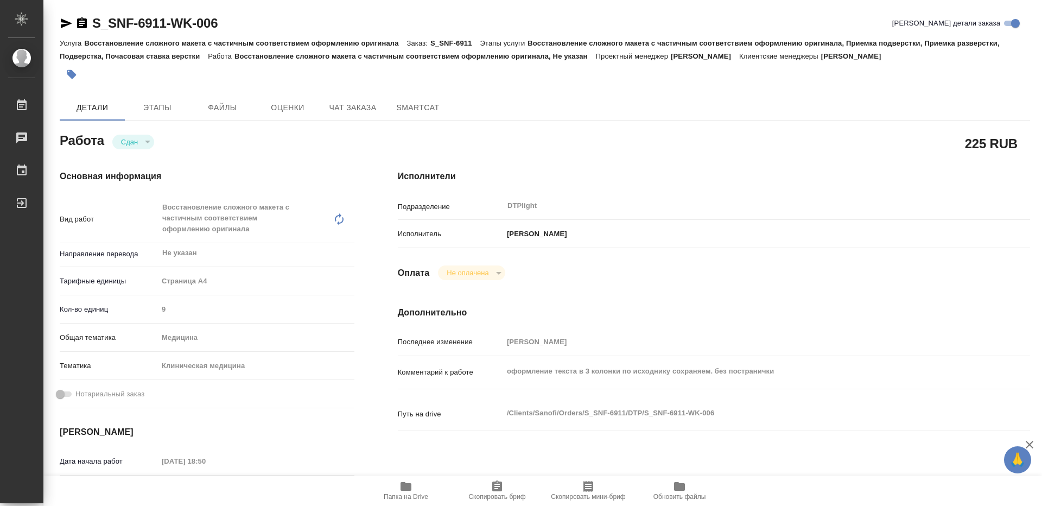
type textarea "x"
